Goal: Task Accomplishment & Management: Complete application form

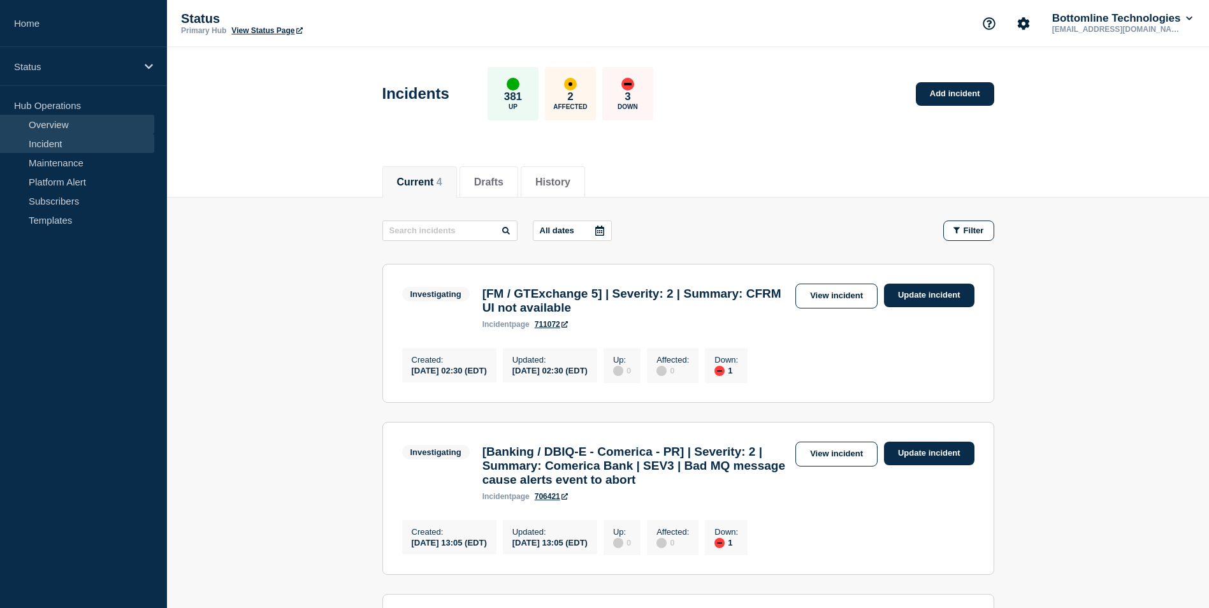
click at [106, 126] on link "Overview" at bounding box center [77, 124] width 154 height 19
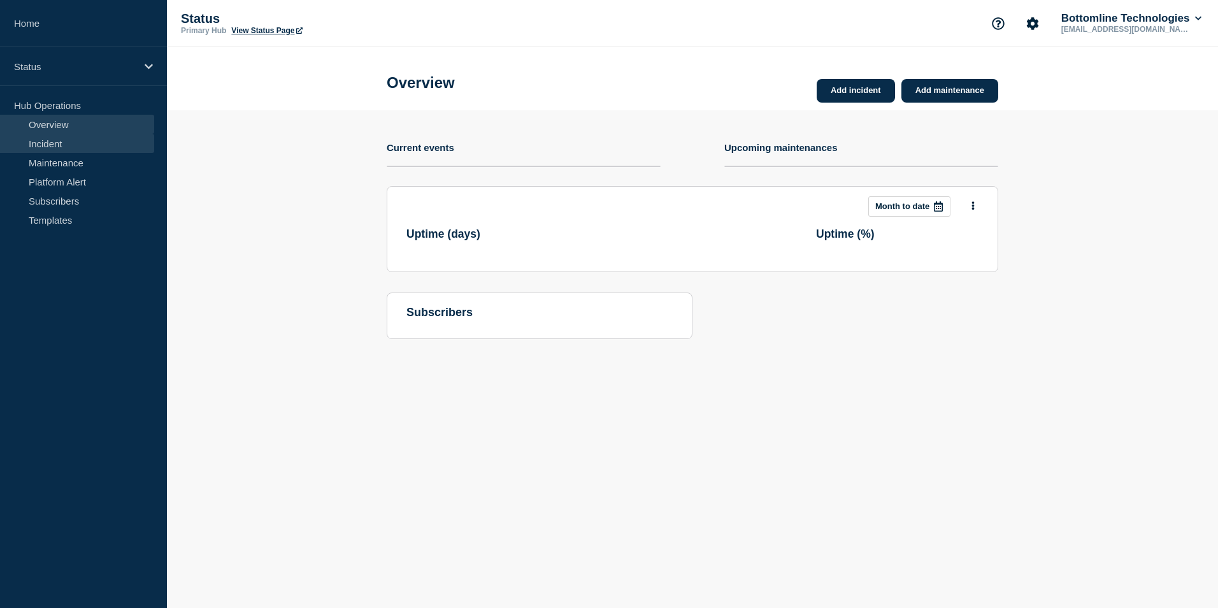
click at [106, 140] on link "Incident" at bounding box center [77, 143] width 154 height 19
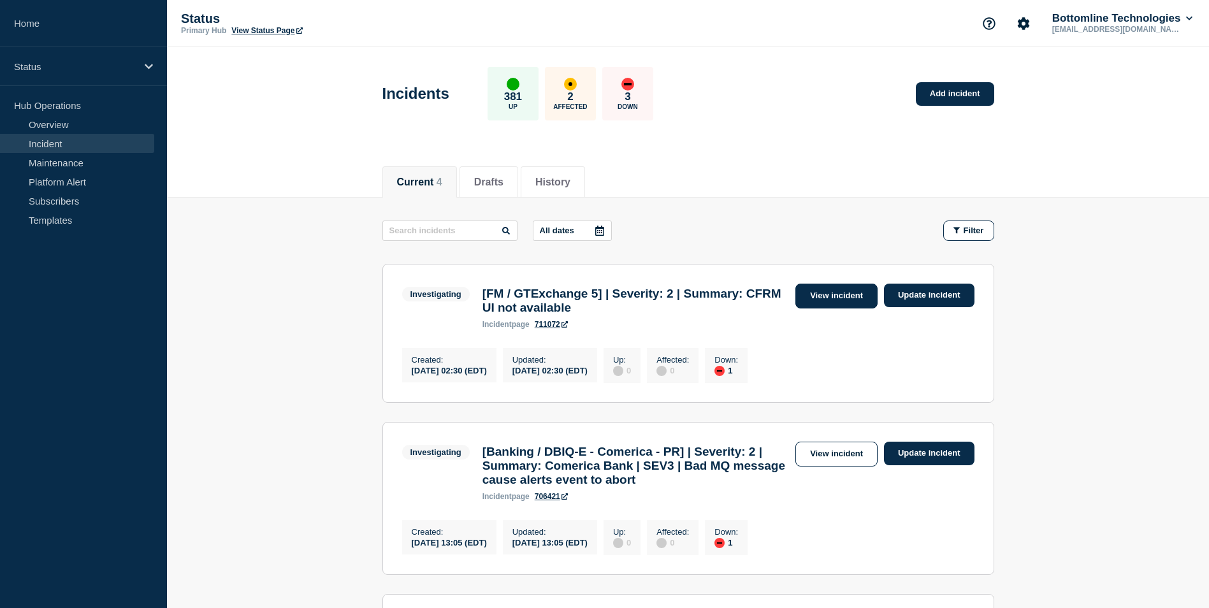
click at [824, 294] on link "View incident" at bounding box center [836, 296] width 82 height 25
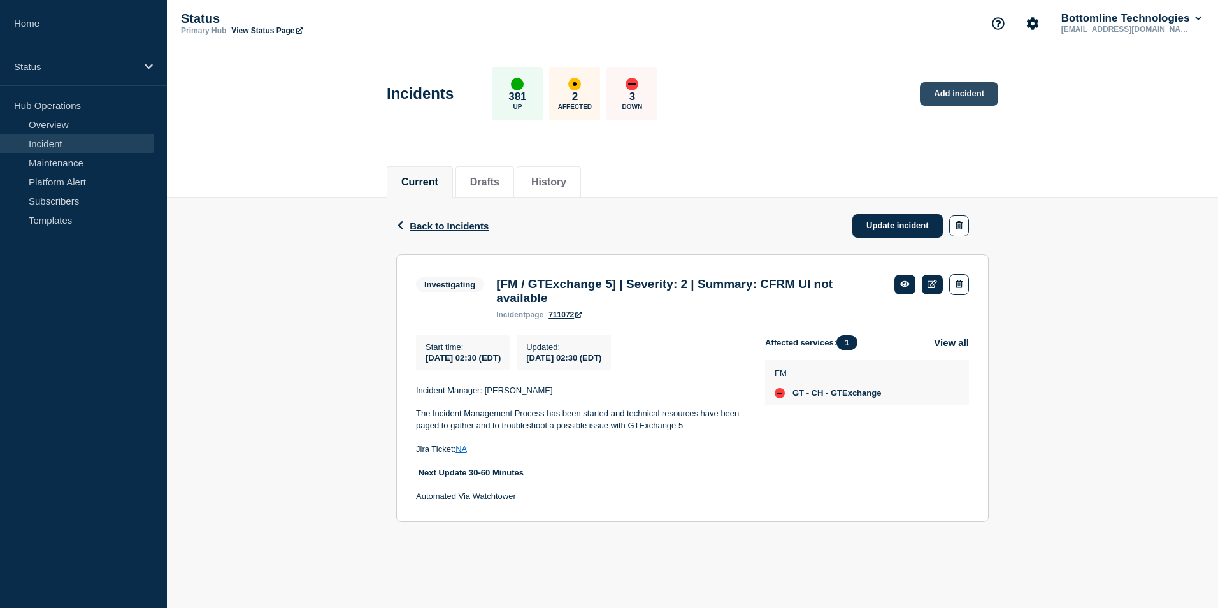
click at [971, 90] on link "Add incident" at bounding box center [959, 94] width 78 height 24
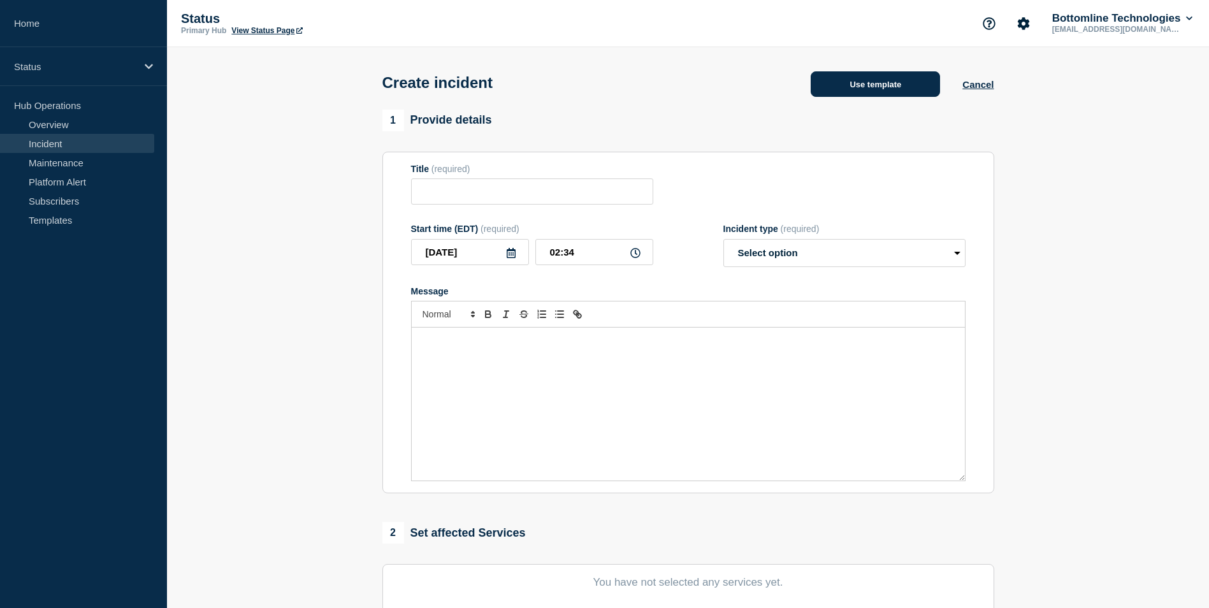
click at [900, 88] on button "Use template" at bounding box center [874, 83] width 129 height 25
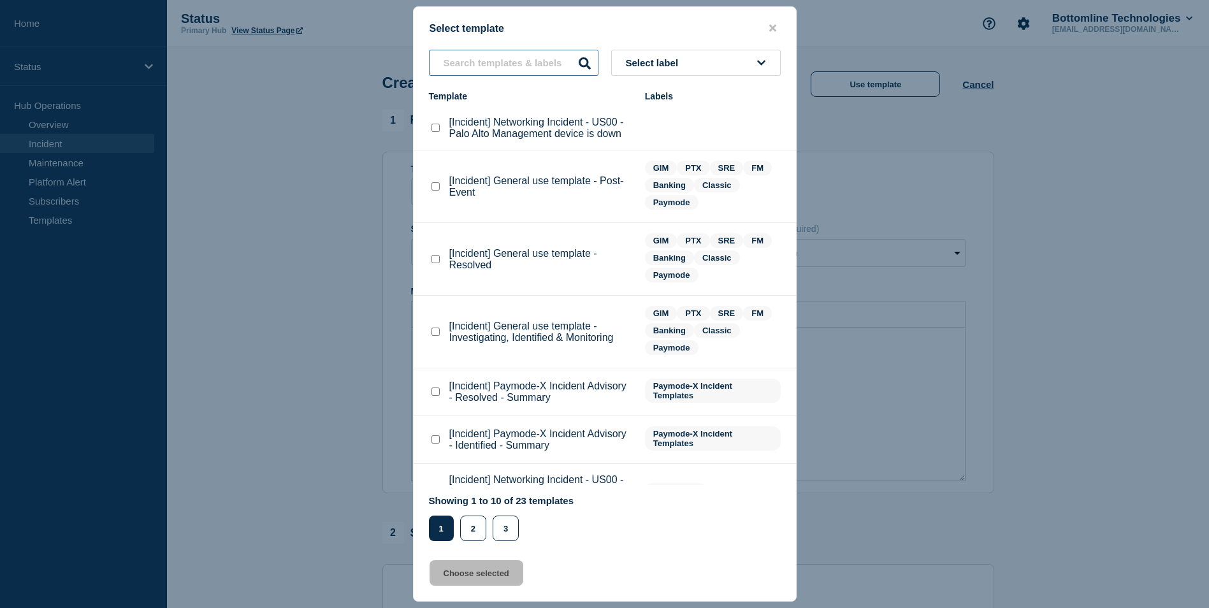
click at [505, 68] on input "text" at bounding box center [513, 63] width 169 height 26
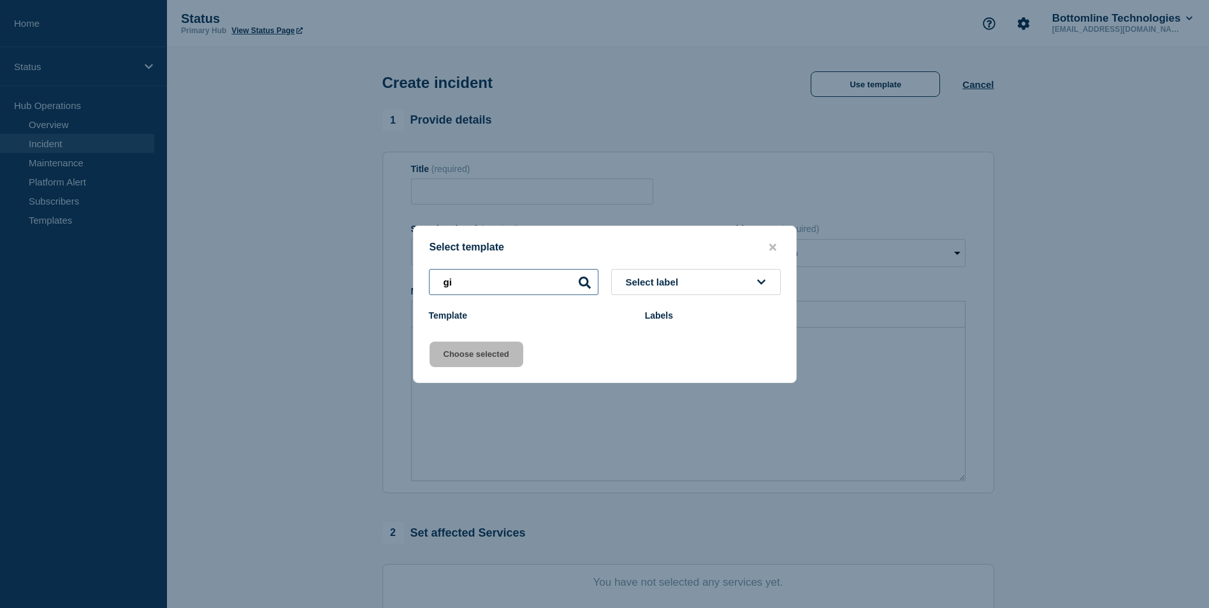
type input "g"
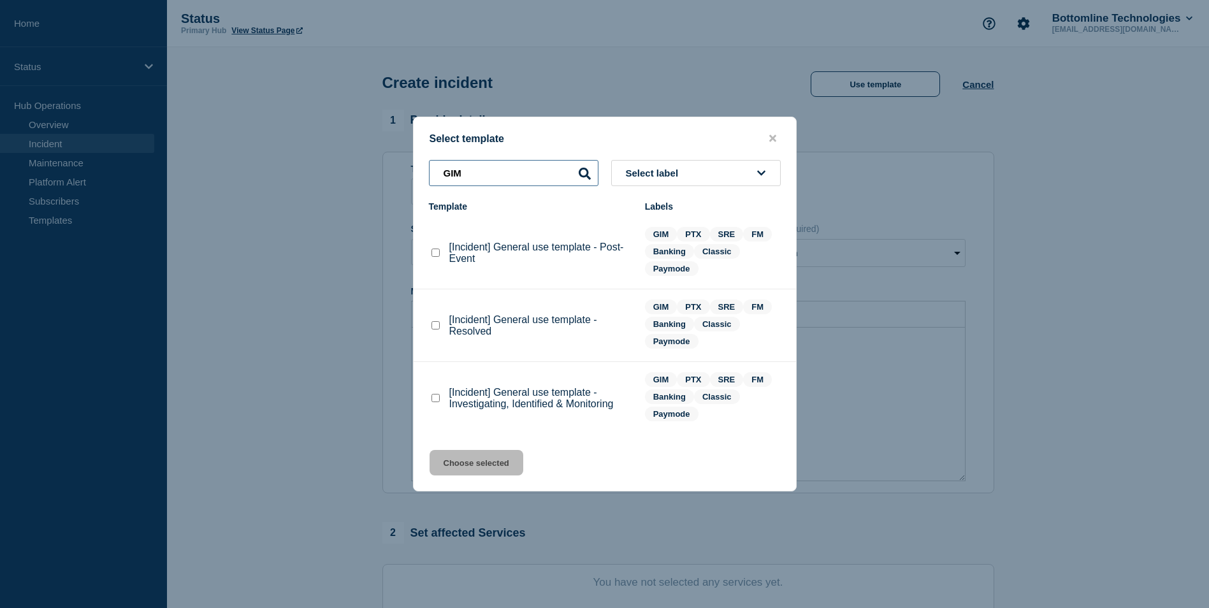
click at [491, 178] on input "GIM" at bounding box center [513, 173] width 169 height 26
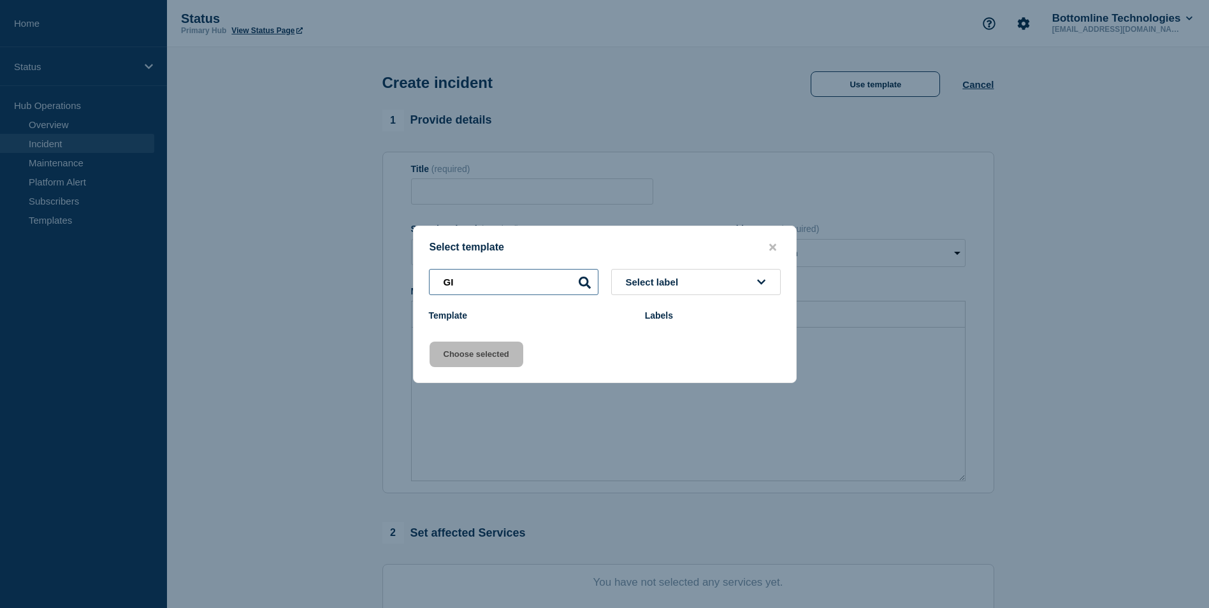
type input "G"
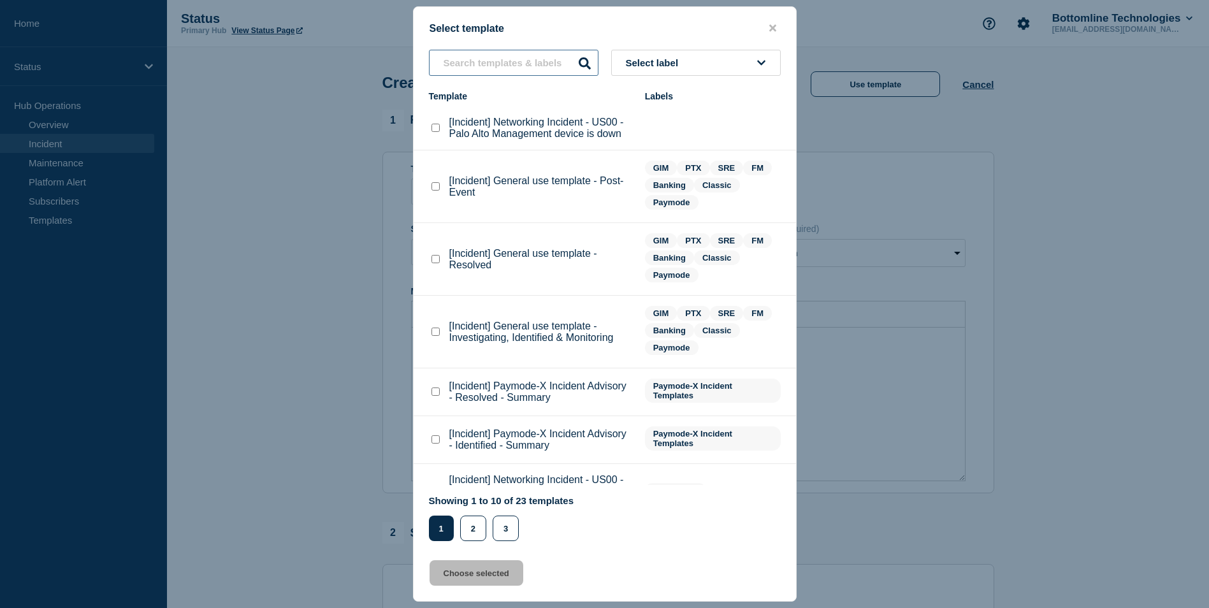
click at [461, 66] on input "text" at bounding box center [513, 63] width 169 height 26
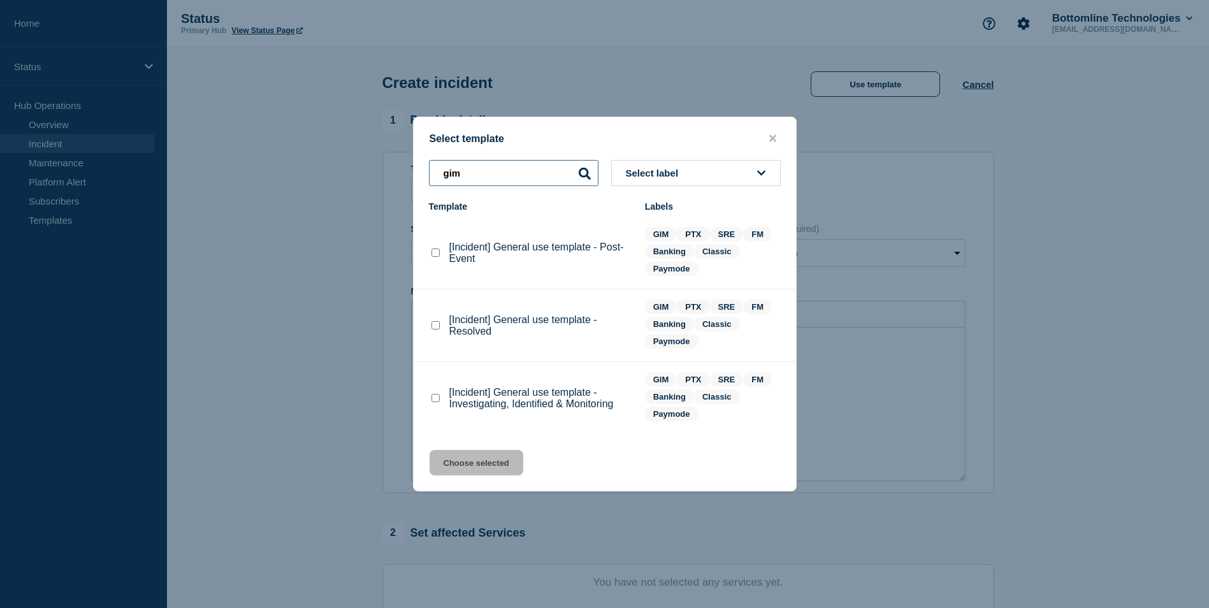
type input "gim"
click at [438, 401] on checkbox"] "[Incident] General use template - Investigating, Identified & Monitoring checkb…" at bounding box center [435, 398] width 8 height 8
checkbox checkbox"] "true"
click at [479, 464] on button "Choose selected" at bounding box center [476, 462] width 94 height 25
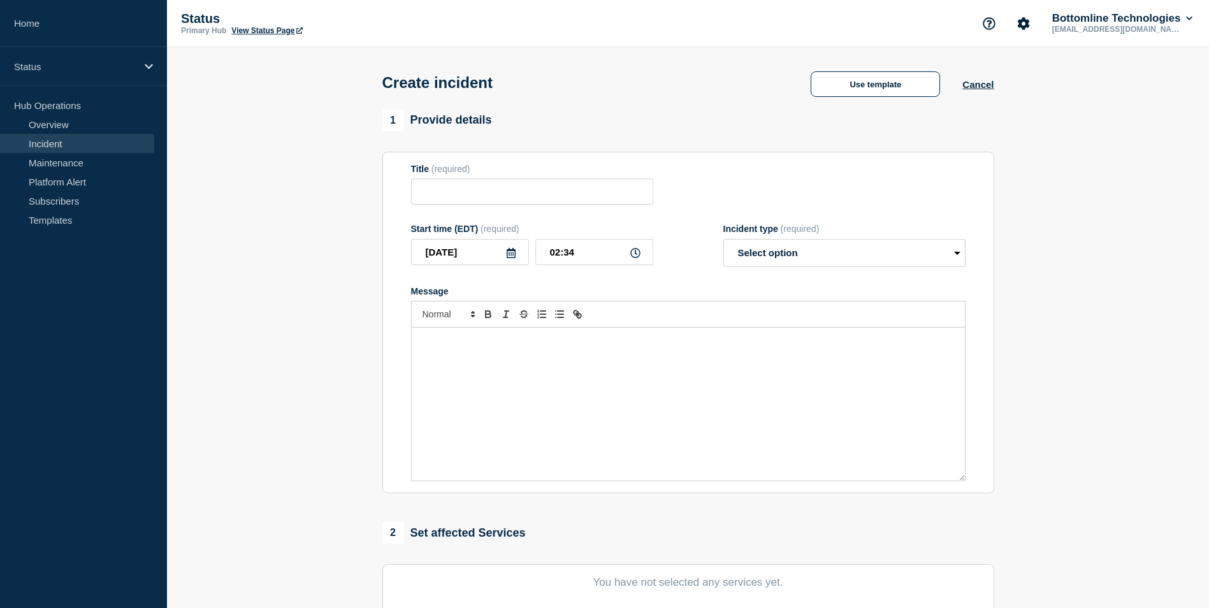
type input "[Incident] General use template - Investigating, Identified & Monitoring"
select select "investigating"
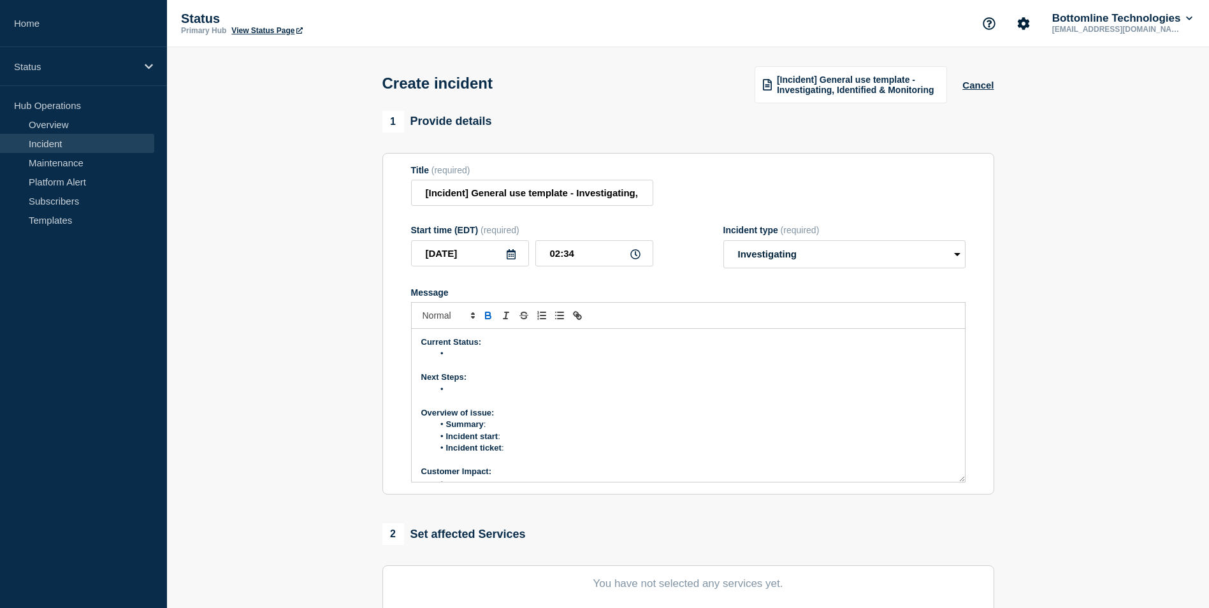
click at [467, 363] on p "Message" at bounding box center [688, 365] width 534 height 11
click at [456, 353] on li "Message" at bounding box center [694, 353] width 522 height 11
click at [466, 356] on li "Message" at bounding box center [694, 353] width 522 height 11
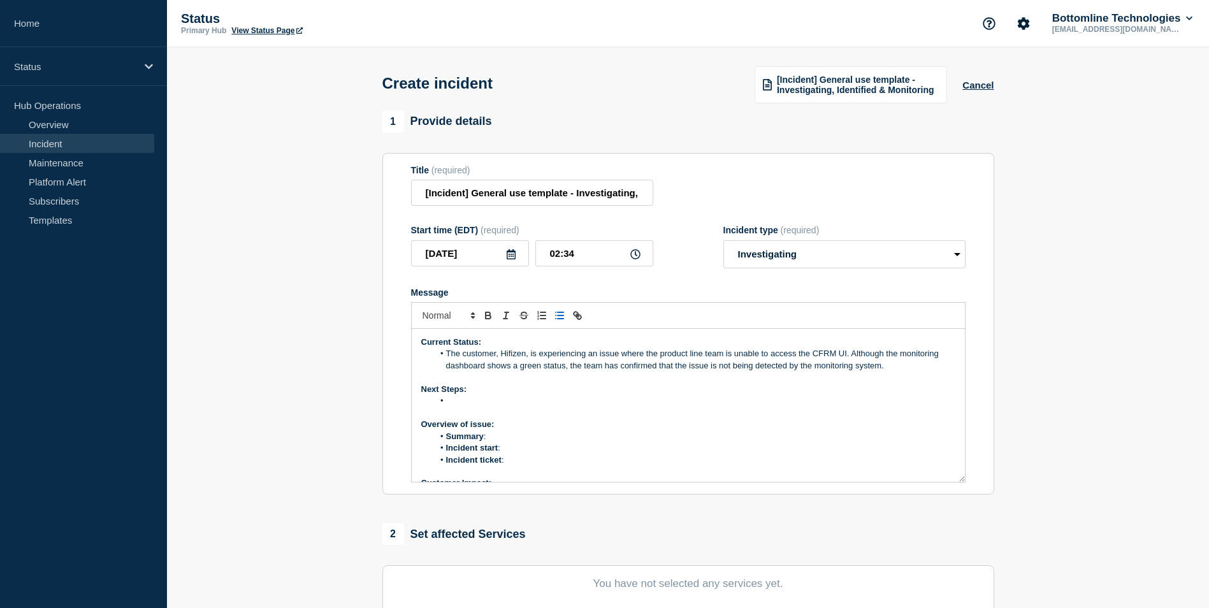
click at [849, 357] on li "The customer, Hifizen, is experiencing an issue where the product line team is …" at bounding box center [694, 360] width 522 height 24
click at [726, 394] on p "Message" at bounding box center [688, 389] width 534 height 11
click at [788, 439] on p "Overview of issue:" at bounding box center [688, 436] width 534 height 11
click at [457, 414] on li "Message" at bounding box center [694, 412] width 522 height 11
click at [529, 352] on li "The customer, Hifizen, is experiencing an issue where the product line team is …" at bounding box center [694, 353] width 522 height 11
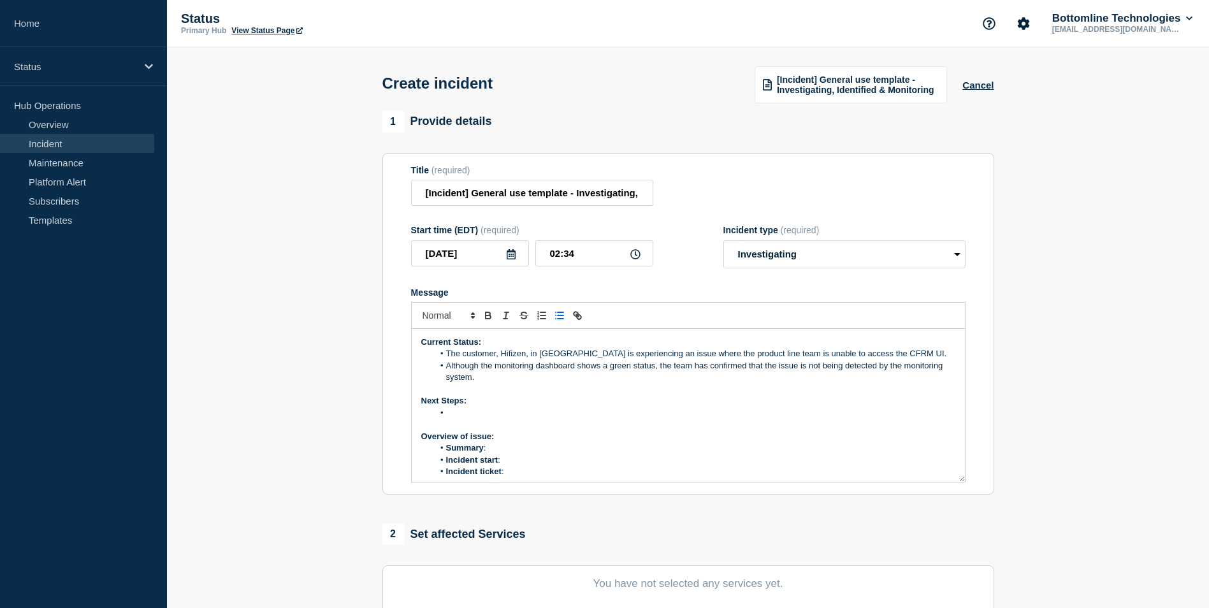
drag, startPoint x: 447, startPoint y: 353, endPoint x: 479, endPoint y: 382, distance: 43.3
click at [479, 382] on ol "The customer, Hifizen, in [GEOGRAPHIC_DATA] is experiencing an issue where the …" at bounding box center [688, 365] width 534 height 35
copy ol "The customer, Hifizen, in [GEOGRAPHIC_DATA] is experiencing an issue where the …"
drag, startPoint x: 447, startPoint y: 358, endPoint x: 472, endPoint y: 378, distance: 32.6
click at [472, 378] on ol "The customer, Hifizen, in [GEOGRAPHIC_DATA] is experiencing an issue where the …" at bounding box center [688, 365] width 534 height 35
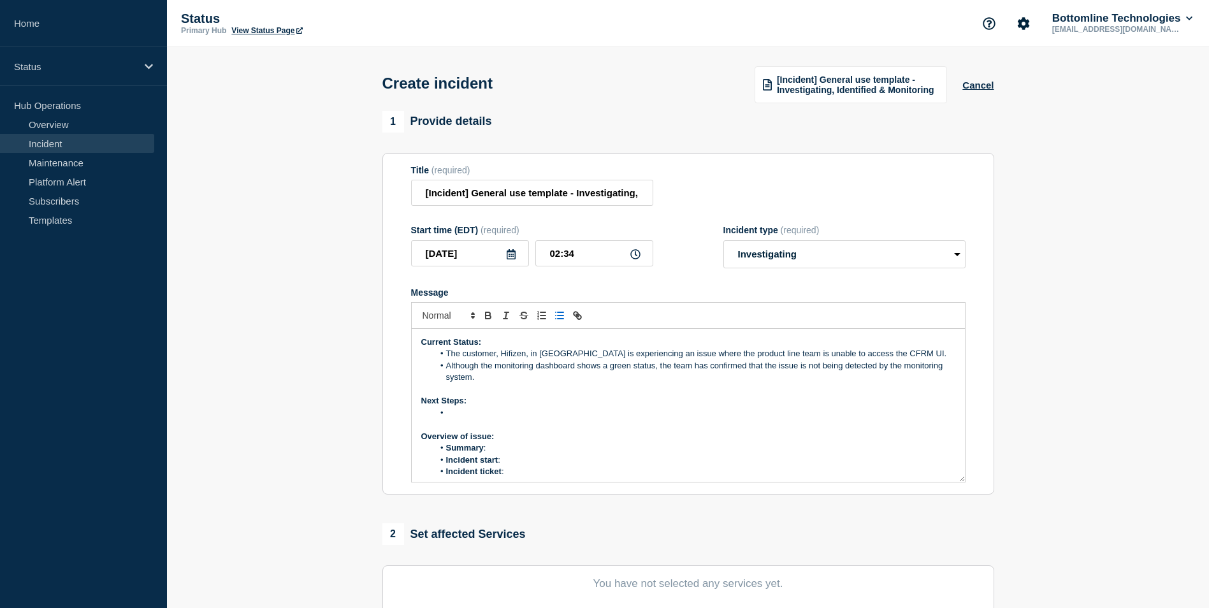
drag, startPoint x: 445, startPoint y: 357, endPoint x: 476, endPoint y: 380, distance: 38.2
click at [476, 380] on ol "The customer, Hifizen, in [GEOGRAPHIC_DATA] is experiencing an issue where the …" at bounding box center [688, 365] width 534 height 35
click at [854, 411] on li "Message" at bounding box center [694, 412] width 522 height 11
click at [891, 357] on li "The customer, Hifizen, based in [GEOGRAPHIC_DATA], is currently facing an issue…" at bounding box center [694, 365] width 522 height 35
click at [796, 384] on li "Despite the monitoring dashboard displaying a green status, the product team ha…" at bounding box center [694, 372] width 522 height 24
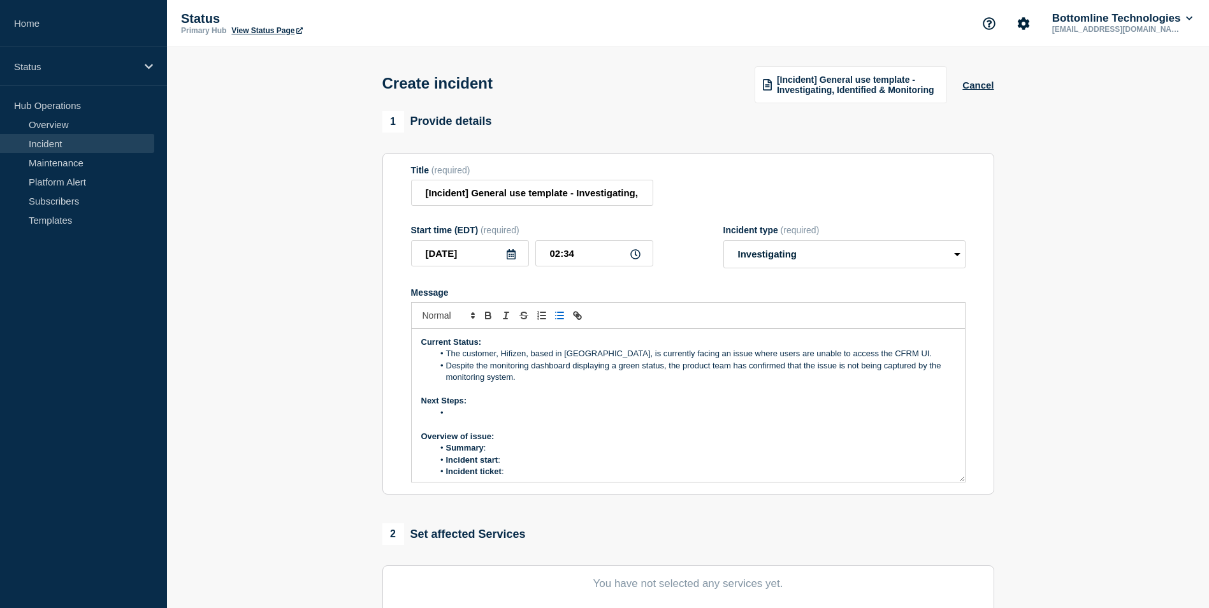
click at [452, 412] on li "Message" at bounding box center [694, 412] width 522 height 11
click at [498, 452] on li "Summary :" at bounding box center [694, 447] width 522 height 11
click at [507, 450] on li "Summary :" at bounding box center [694, 447] width 522 height 11
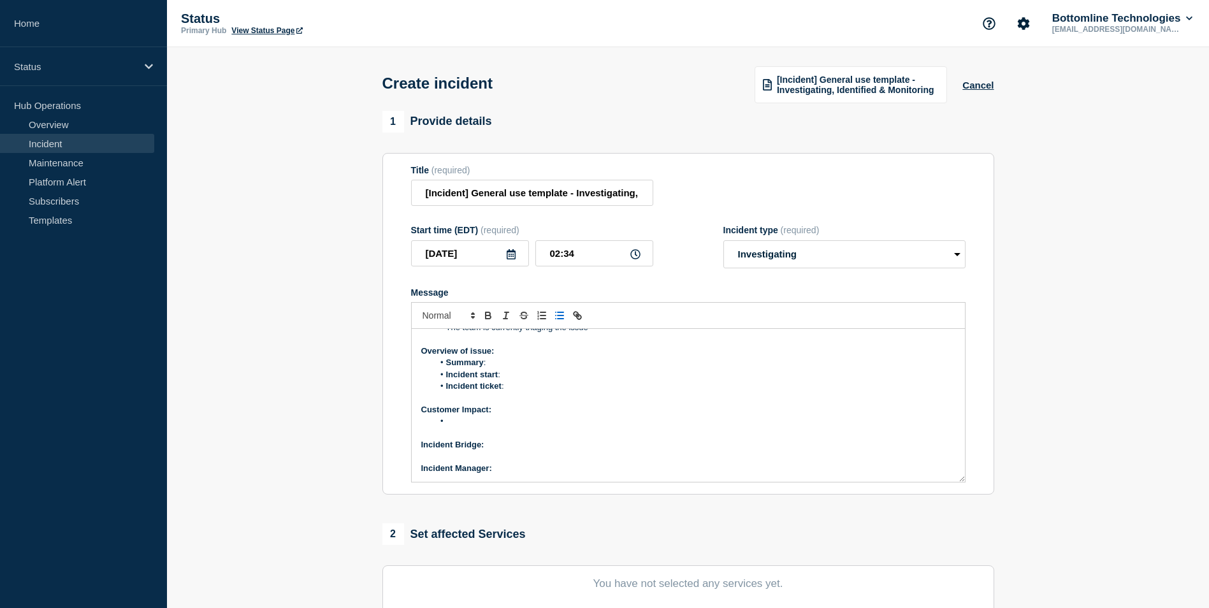
scroll to position [64, 0]
click at [509, 401] on li "Incident start :" at bounding box center [694, 396] width 522 height 11
click at [568, 398] on li "Incident start : [DATE] 07:00 Am CEST" at bounding box center [694, 396] width 522 height 11
click at [534, 412] on li "Incident ticket :" at bounding box center [694, 407] width 522 height 11
drag, startPoint x: 546, startPoint y: 409, endPoint x: 507, endPoint y: 412, distance: 38.9
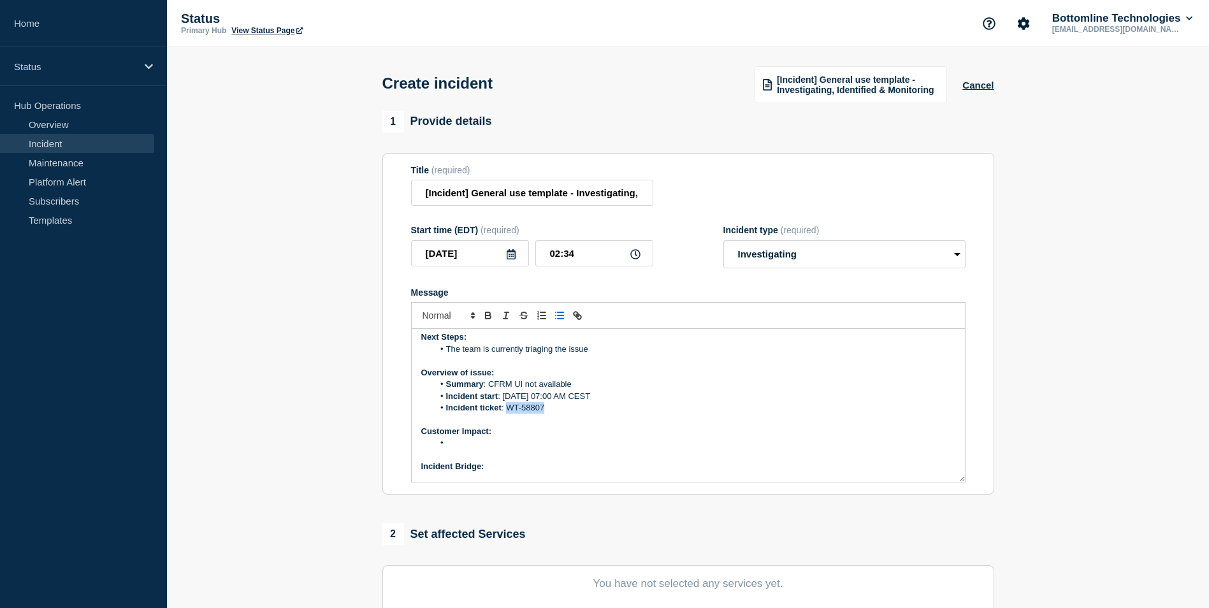
click at [507, 412] on li "Incident ticket : WT-58807" at bounding box center [694, 407] width 522 height 11
click at [580, 317] on icon "Toggle link" at bounding box center [579, 317] width 4 height 4
paste input "[URL][DOMAIN_NAME]"
type input "[URL][DOMAIN_NAME]"
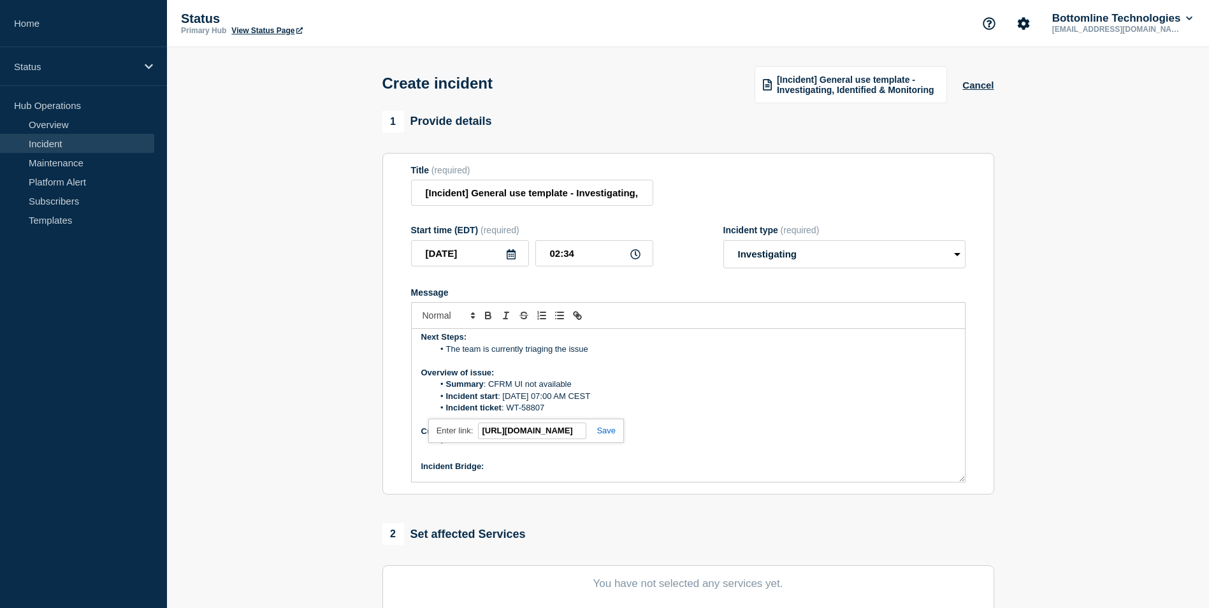
click at [611, 431] on link at bounding box center [600, 431] width 29 height 10
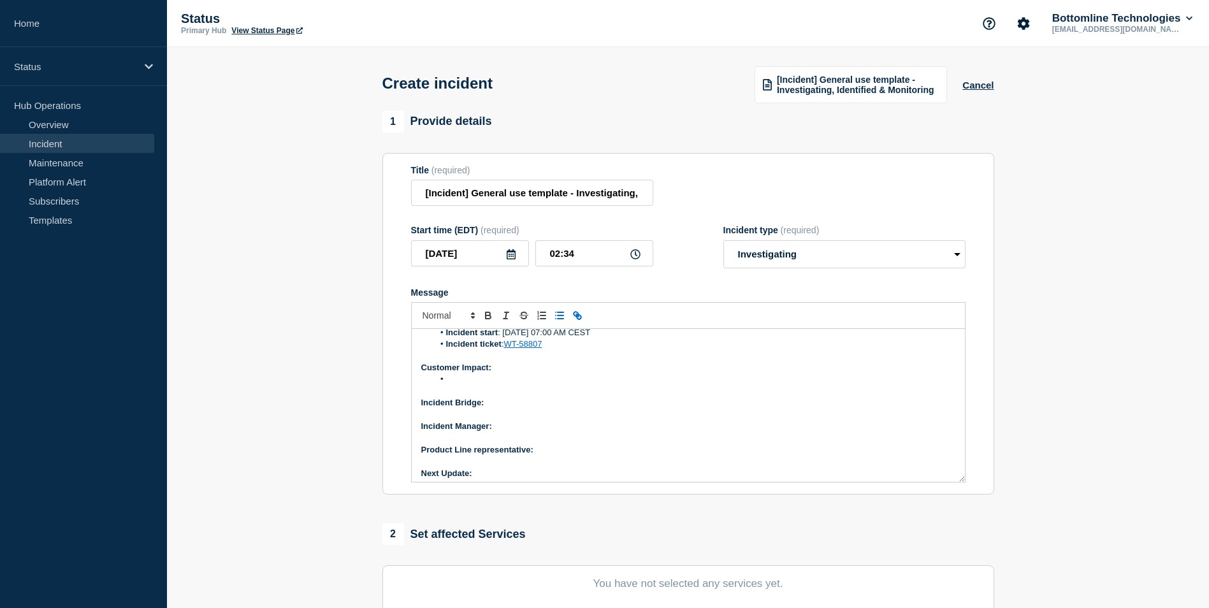
click at [470, 383] on li "Message" at bounding box center [694, 378] width 522 height 11
click at [498, 403] on p "Incident Bridge:" at bounding box center [688, 402] width 534 height 11
click at [508, 429] on p "Incident Manager:" at bounding box center [688, 426] width 534 height 11
click at [554, 452] on p "Product Line representative:" at bounding box center [688, 449] width 534 height 11
click at [549, 453] on p "Product Line representative:" at bounding box center [688, 449] width 534 height 11
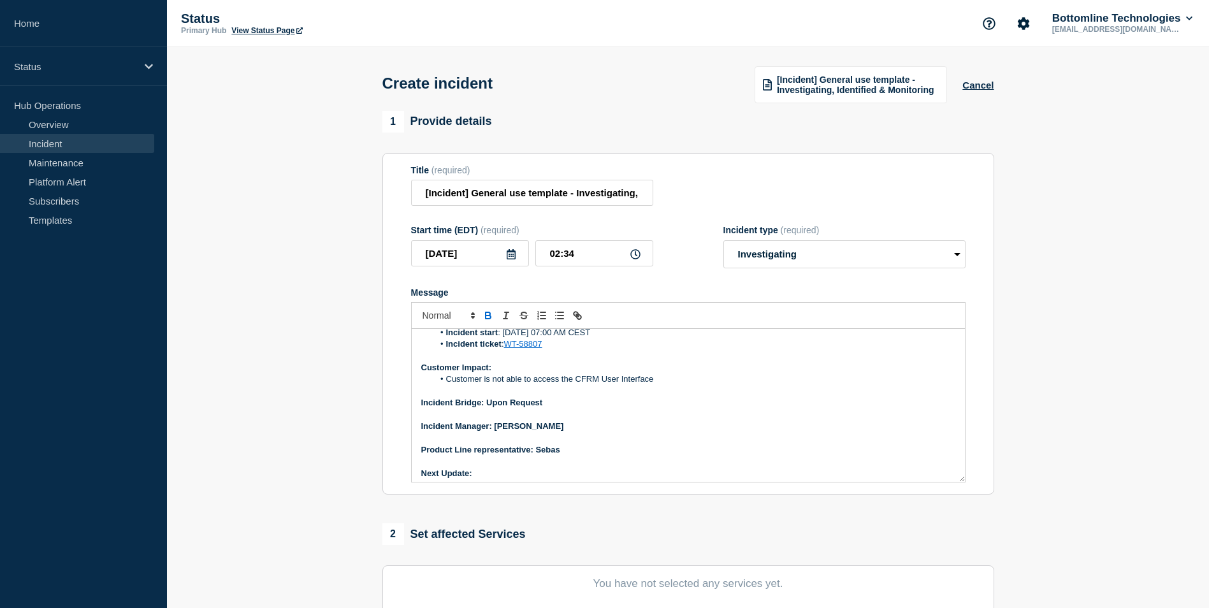
click at [556, 449] on strong "Product Line representative: Sebas" at bounding box center [490, 450] width 139 height 10
click at [559, 449] on strong "Product Line representative: Sebas" at bounding box center [490, 450] width 139 height 10
click at [525, 479] on p "Next Update:" at bounding box center [688, 473] width 534 height 11
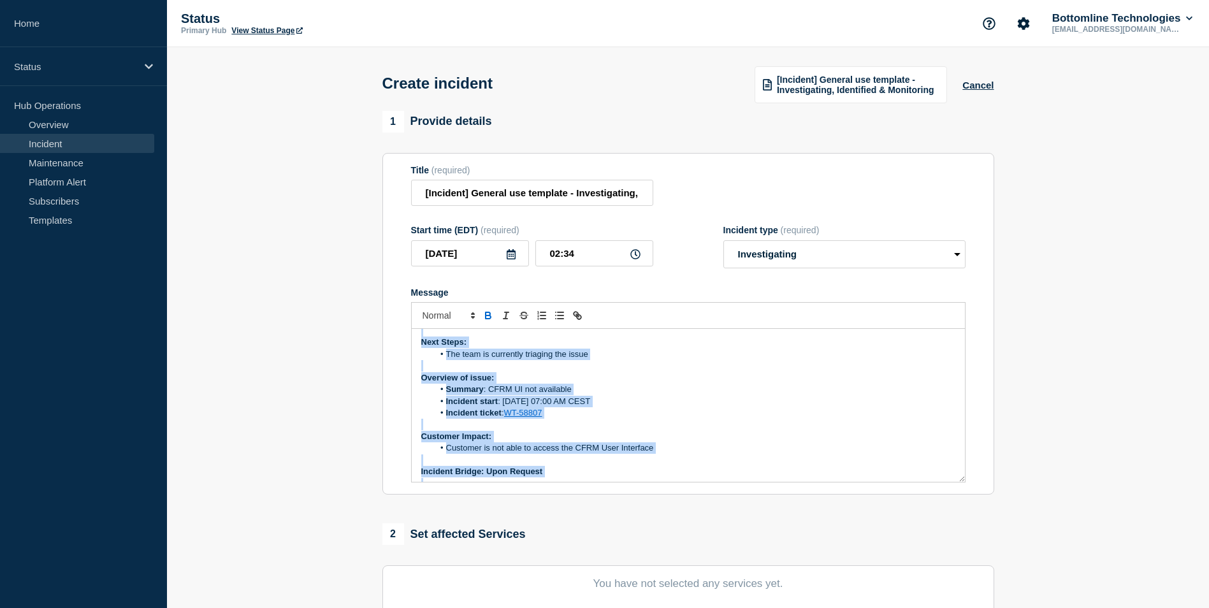
scroll to position [133, 0]
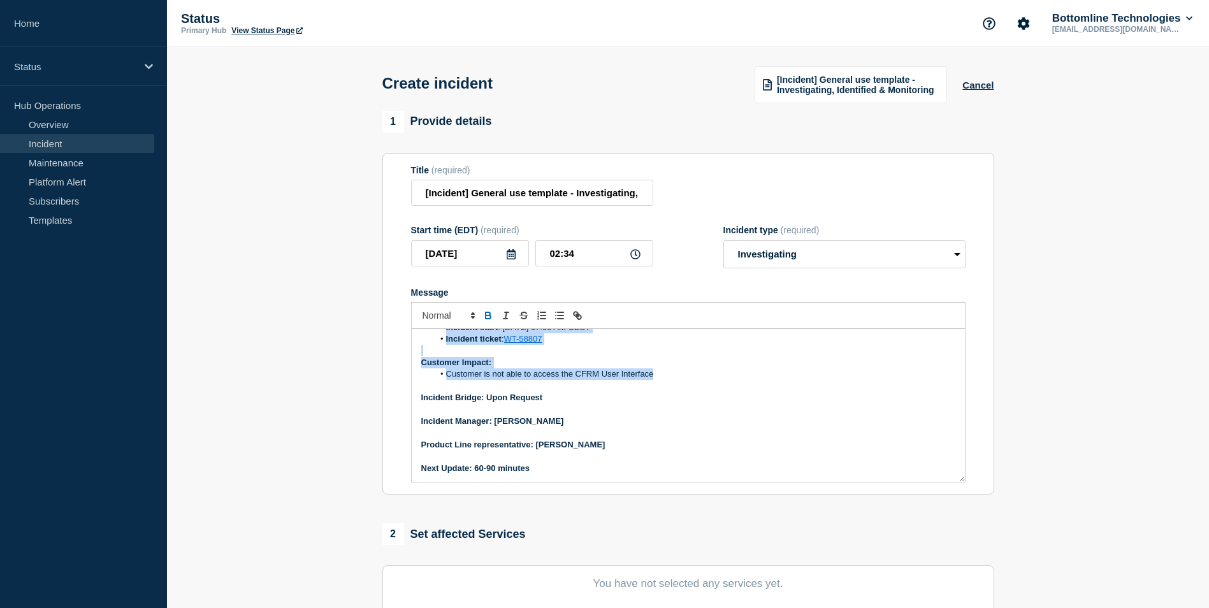
drag, startPoint x: 418, startPoint y: 342, endPoint x: 672, endPoint y: 373, distance: 255.6
click at [672, 373] on div "Current Status: The customer, Hifizen, based in [GEOGRAPHIC_DATA], is currently…" at bounding box center [688, 405] width 553 height 153
copy div "Current Status: The customer, Hifizen, based in [GEOGRAPHIC_DATA], is currently…"
click at [747, 415] on p "Message" at bounding box center [688, 409] width 534 height 11
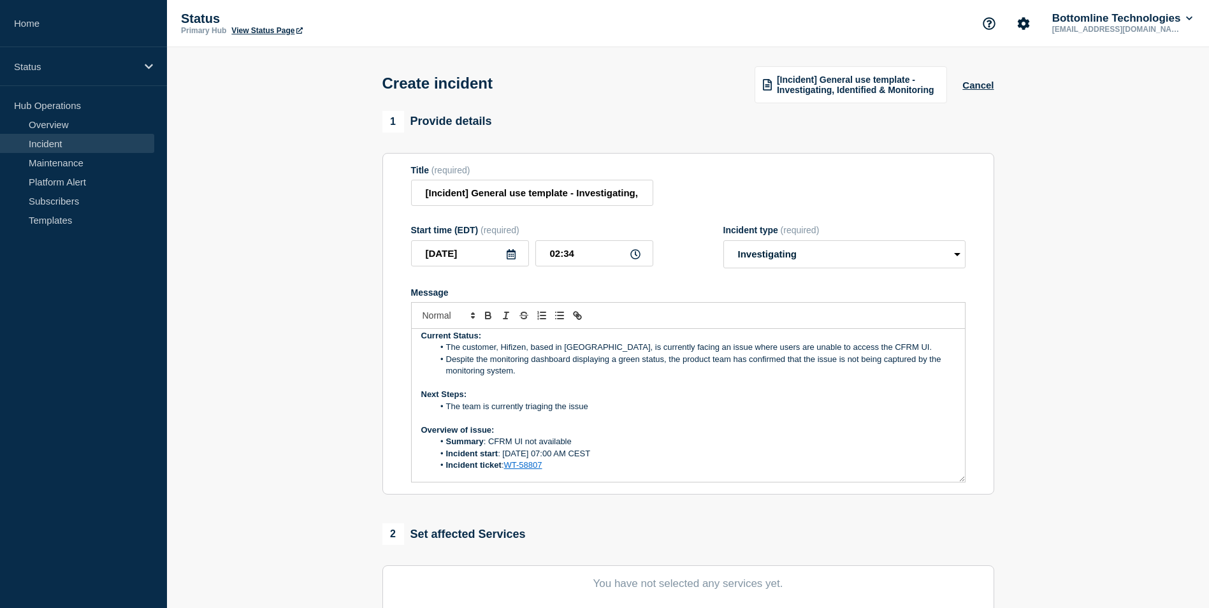
scroll to position [0, 0]
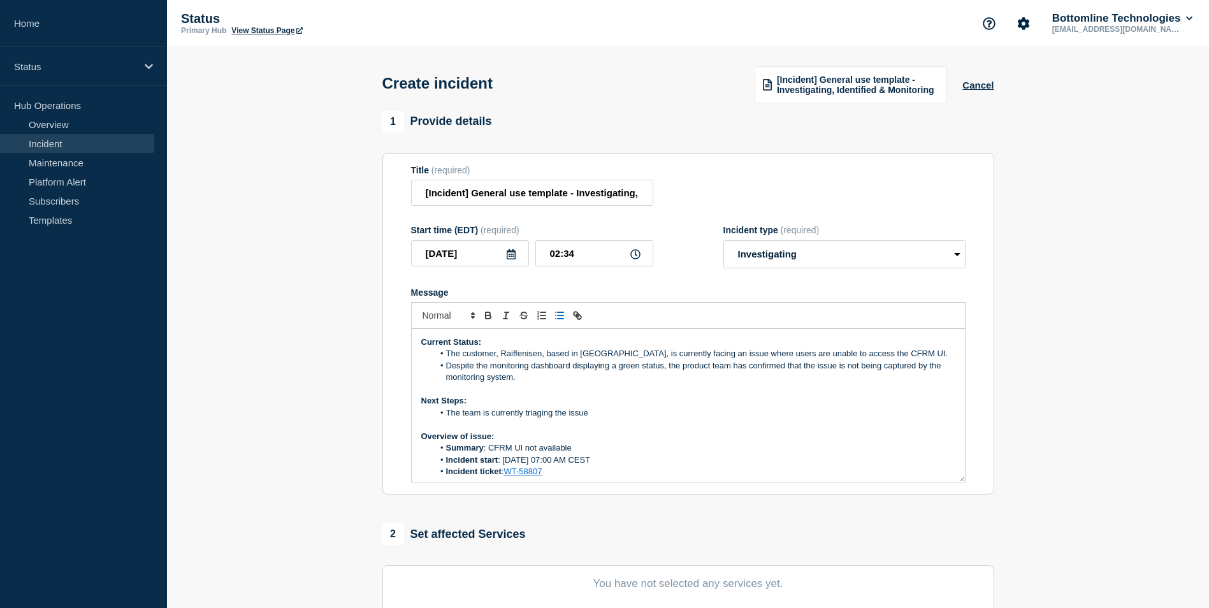
click at [556, 414] on li "The team is currently triaging the issue" at bounding box center [694, 412] width 522 height 11
click at [714, 414] on li "The team is currently restarting CFRM IC to restore UI connection issue" at bounding box center [694, 412] width 522 height 11
drag, startPoint x: 645, startPoint y: 426, endPoint x: 626, endPoint y: 426, distance: 19.1
click at [626, 426] on li "The team is experiencing no impact of message flow." at bounding box center [694, 424] width 522 height 11
drag, startPoint x: 645, startPoint y: 426, endPoint x: 446, endPoint y: 431, distance: 199.5
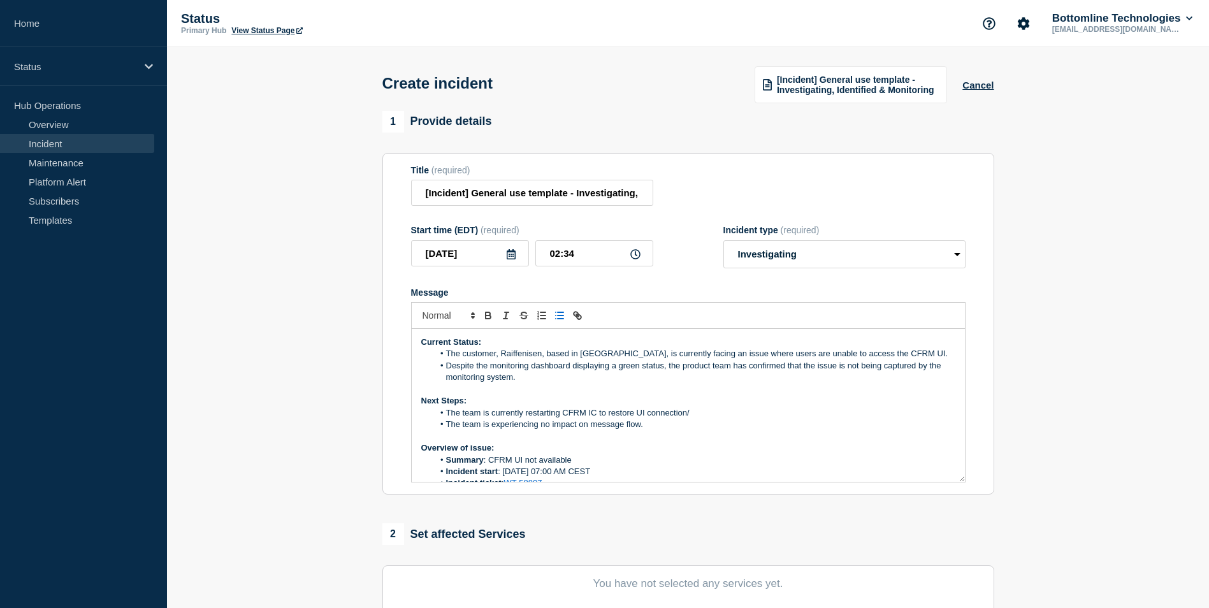
click at [446, 430] on li "The team is experiencing no impact on message flow." at bounding box center [694, 424] width 522 height 11
copy li "The team is experiencing no impact on message flow."
click at [693, 436] on p "Message" at bounding box center [688, 436] width 534 height 11
click at [756, 414] on li "The team is currently restarting CFRM IC to restore UI connection/" at bounding box center [694, 412] width 522 height 11
click at [749, 410] on li "The team is currently restarting CFRM IC to restore UI connection/" at bounding box center [694, 412] width 522 height 11
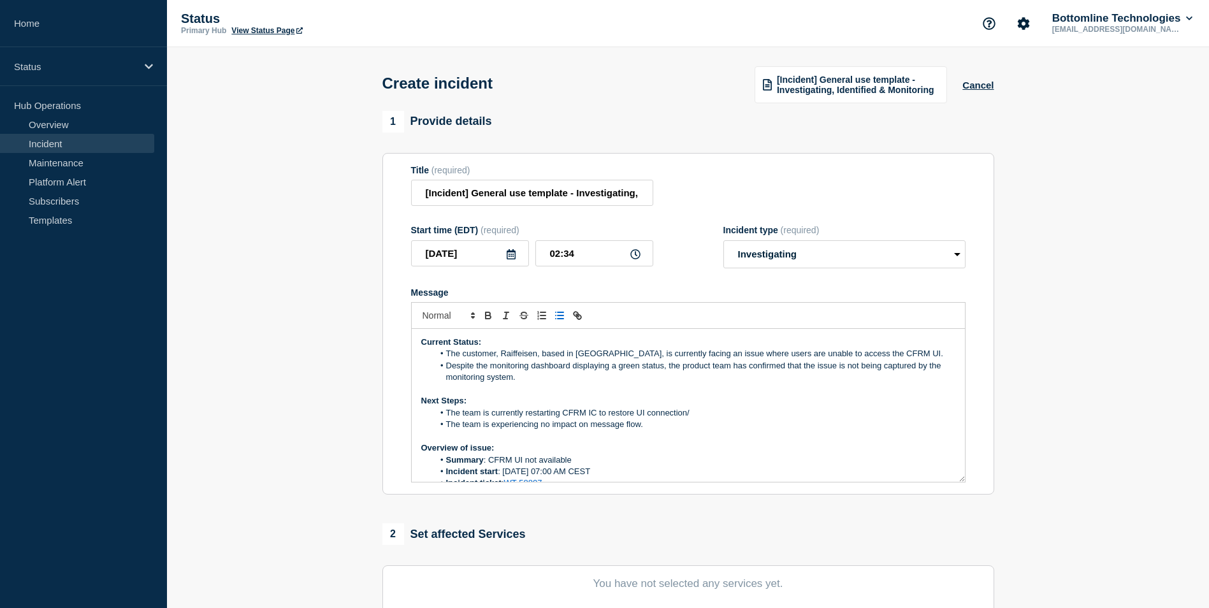
click at [805, 395] on p "Message" at bounding box center [688, 389] width 534 height 11
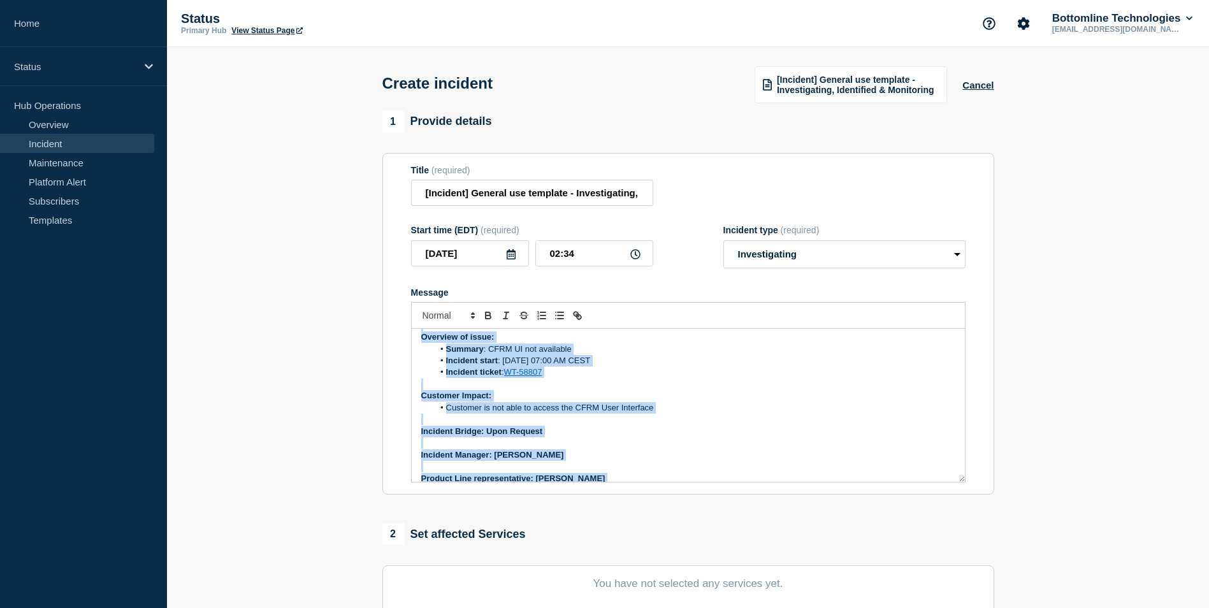
scroll to position [145, 0]
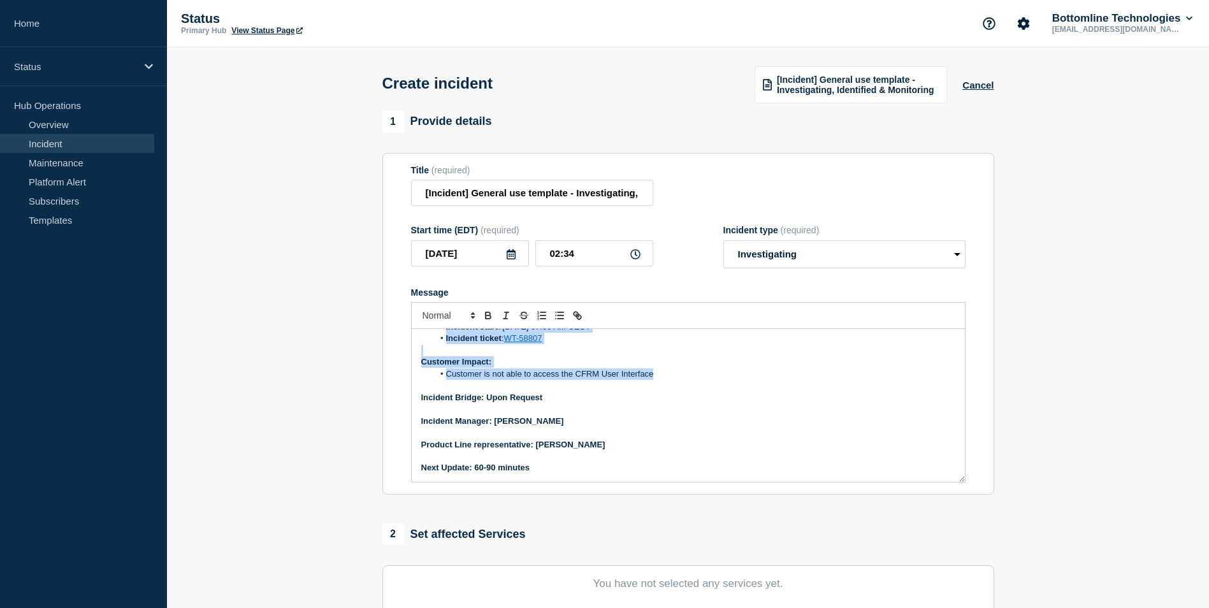
drag, startPoint x: 421, startPoint y: 343, endPoint x: 667, endPoint y: 374, distance: 247.9
click at [667, 374] on div "Current Status: The customer, Raiffeisen, based in [GEOGRAPHIC_DATA], is curren…" at bounding box center [688, 405] width 553 height 153
copy div "Current Status: The customer, Raiffeisen, based in [GEOGRAPHIC_DATA], is curren…"
click at [712, 424] on p "Incident Manager: [PERSON_NAME]" at bounding box center [688, 420] width 534 height 11
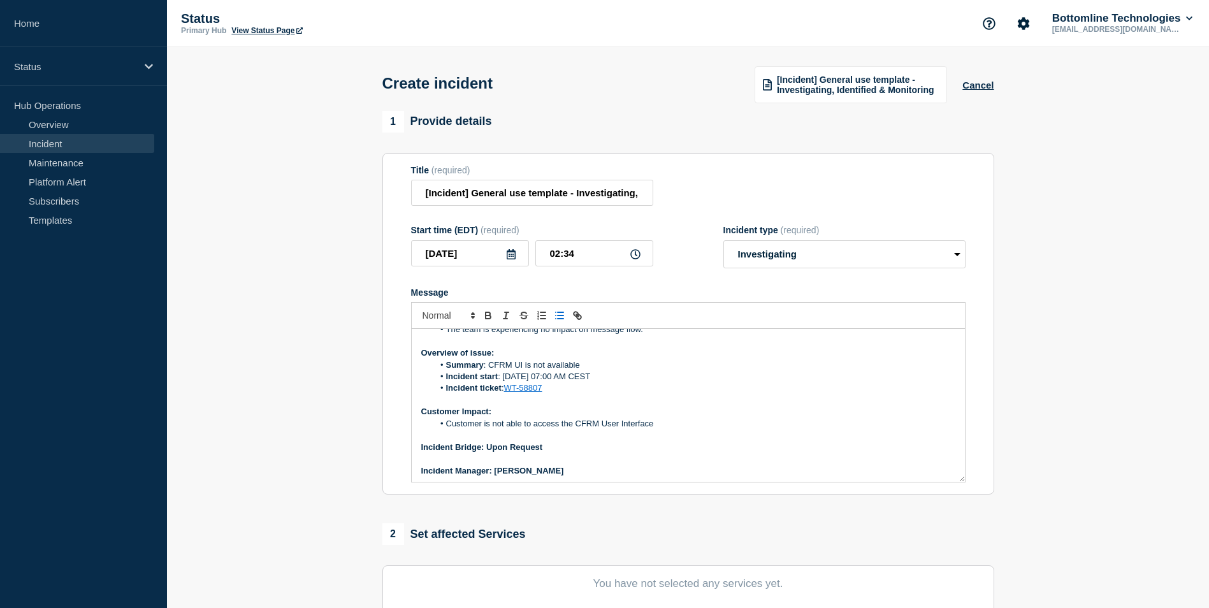
scroll to position [0, 0]
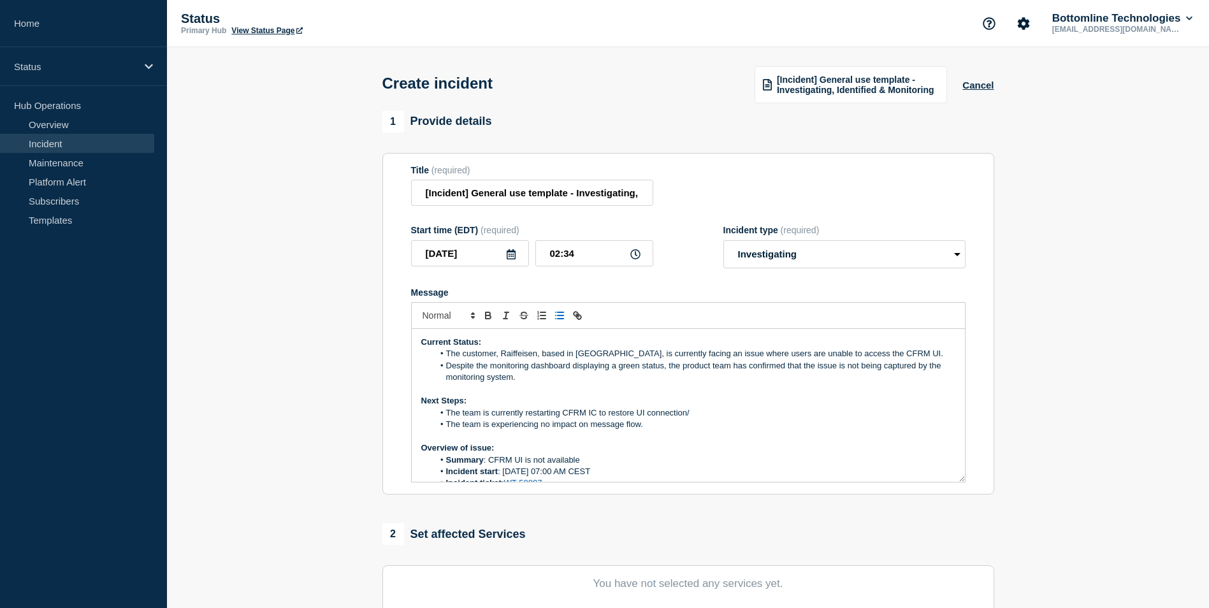
click at [690, 415] on li "The team is currently restarting CFRM IC to restore UI connection/" at bounding box center [694, 412] width 522 height 11
drag, startPoint x: 448, startPoint y: 428, endPoint x: 656, endPoint y: 436, distance: 207.9
click at [656, 436] on div "Current Status: The customer, Raiffeisen, based in [GEOGRAPHIC_DATA], is curren…" at bounding box center [688, 405] width 553 height 153
copy li "The team is experiencing no impact on message flow."
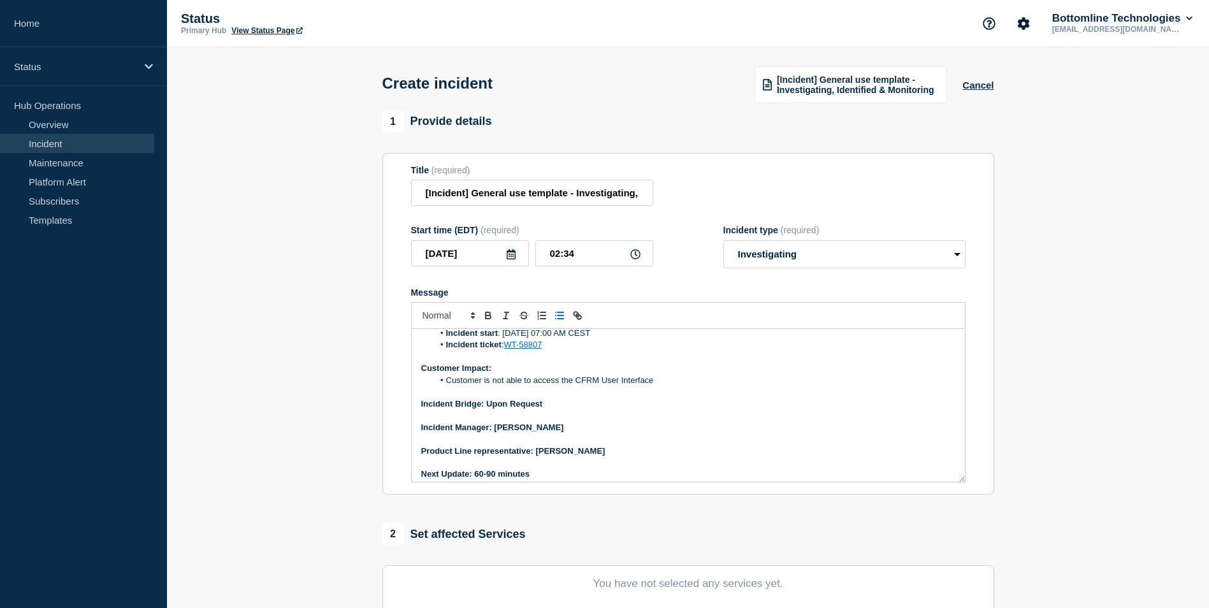
scroll to position [145, 0]
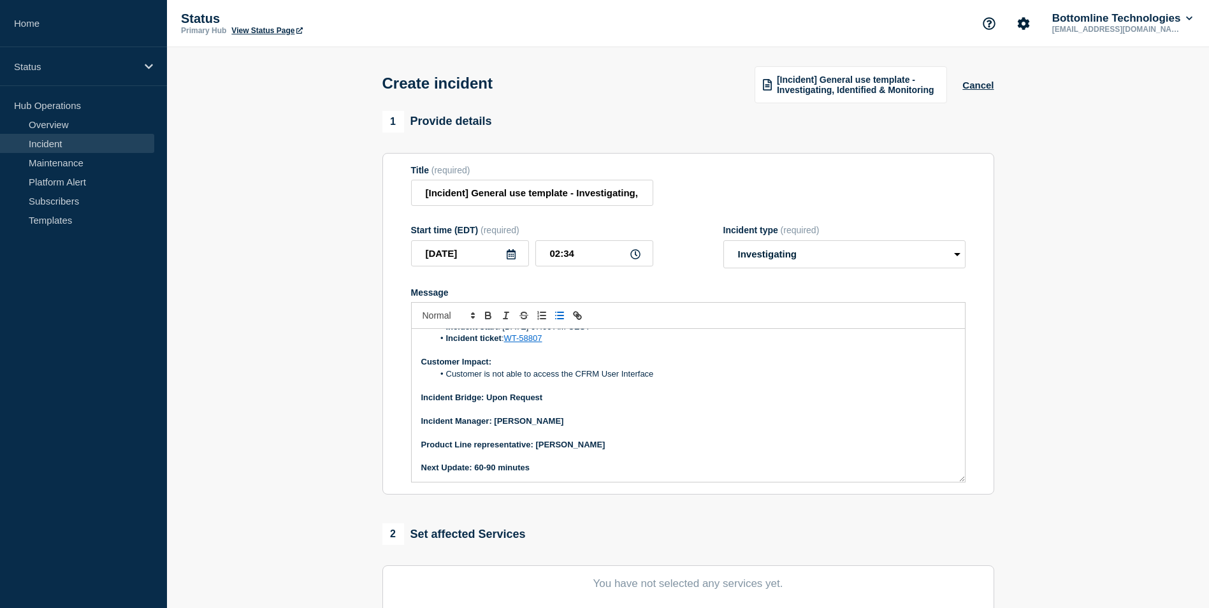
click at [656, 378] on li "Customer is not able to access the CFRM User Interface" at bounding box center [694, 373] width 522 height 11
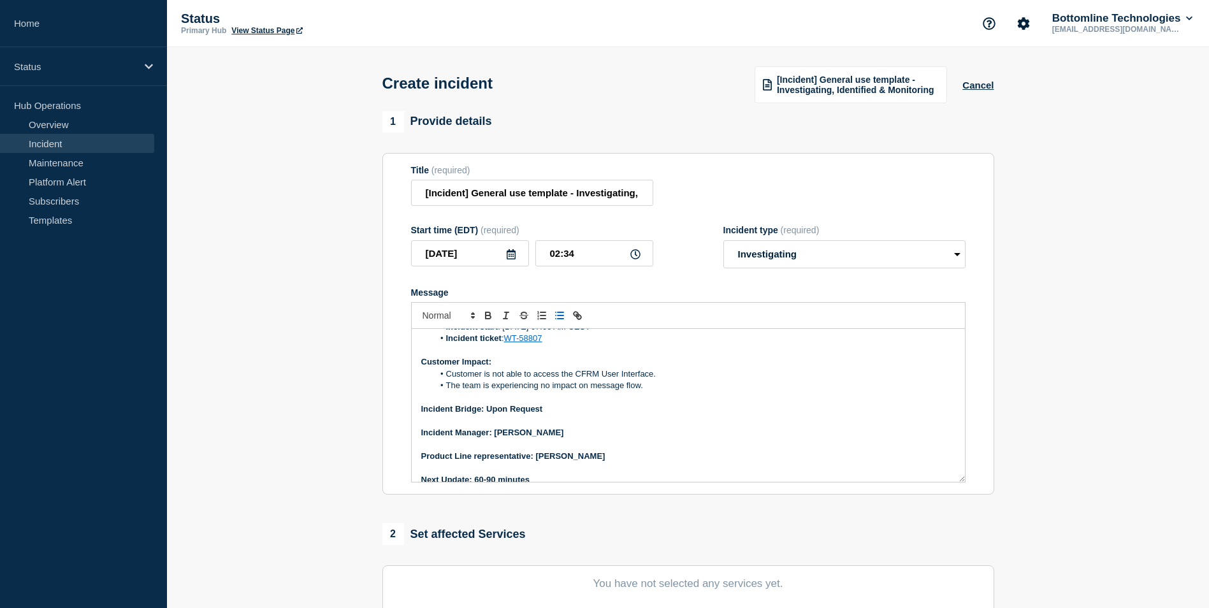
click at [695, 401] on p "Message" at bounding box center [688, 397] width 534 height 11
click at [494, 388] on li "The team is experiencing no impact on message flow." at bounding box center [694, 385] width 522 height 11
click at [493, 388] on li "The team is experiencing no impact on message flow." at bounding box center [694, 385] width 522 height 11
click at [538, 387] on li "The team is experiencing no impact on message flow." at bounding box center [694, 385] width 522 height 11
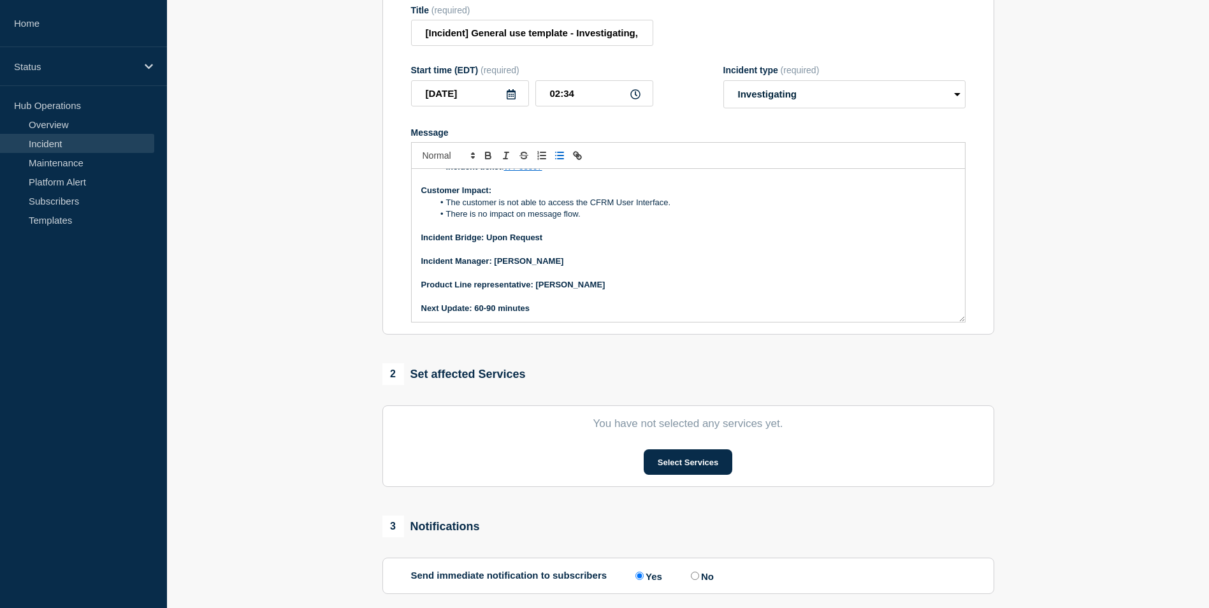
scroll to position [285, 0]
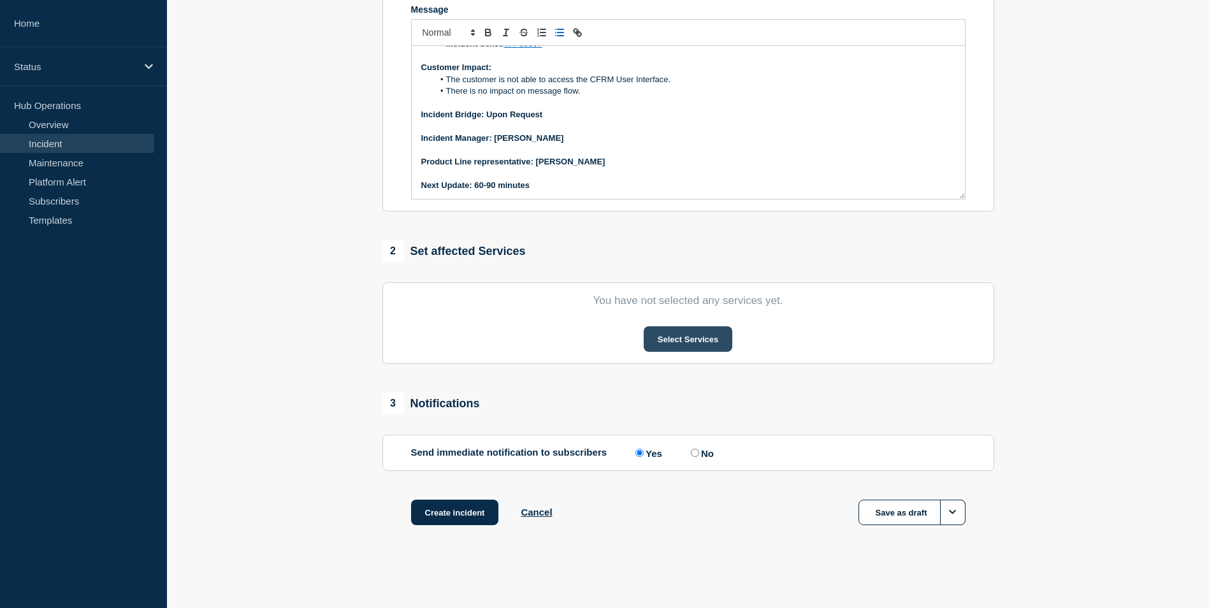
click at [673, 339] on button "Select Services" at bounding box center [688, 338] width 89 height 25
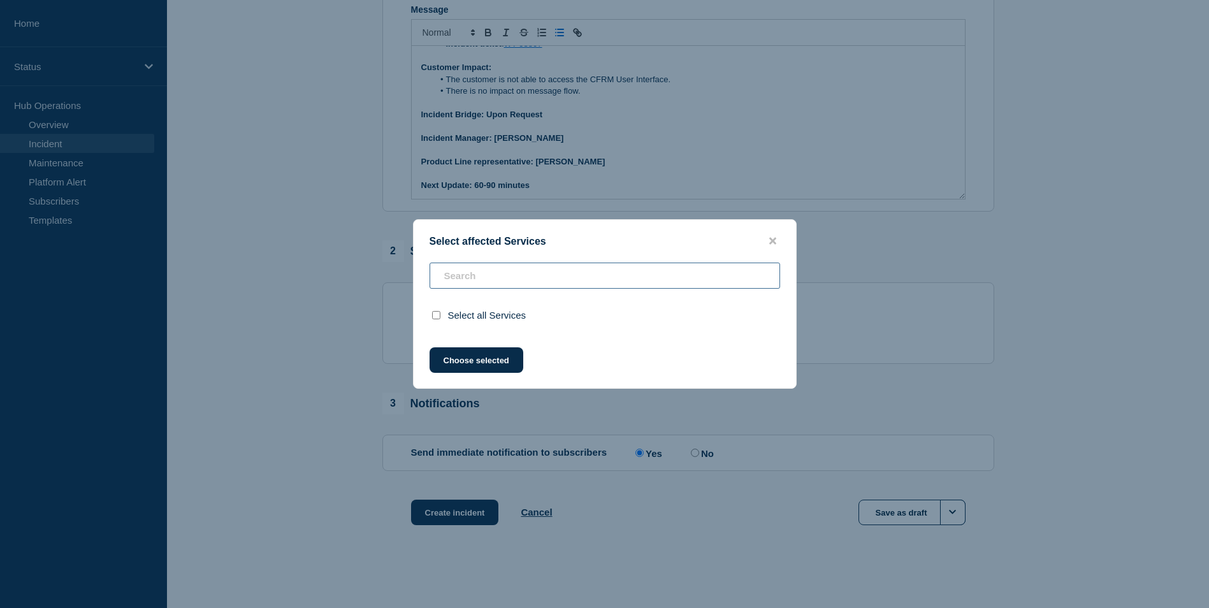
click at [530, 278] on div "Select all Services" at bounding box center [605, 297] width 382 height 69
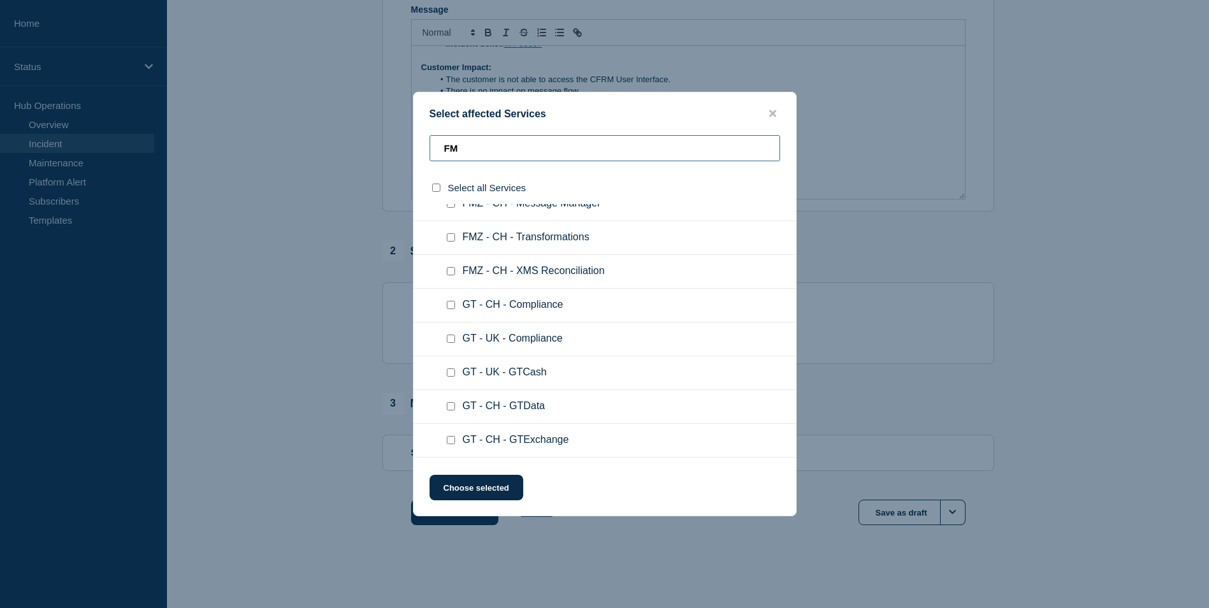
scroll to position [191, 0]
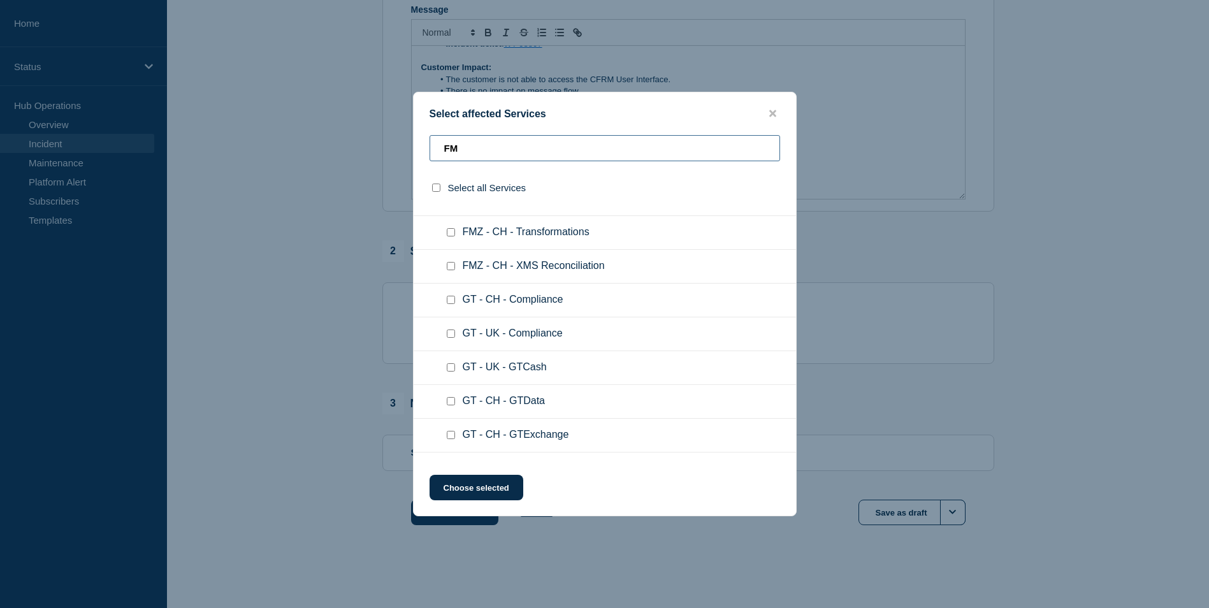
type input "FM"
click at [449, 435] on input "GT - CH - GTExchange checkbox" at bounding box center [451, 435] width 8 height 8
checkbox input "true"
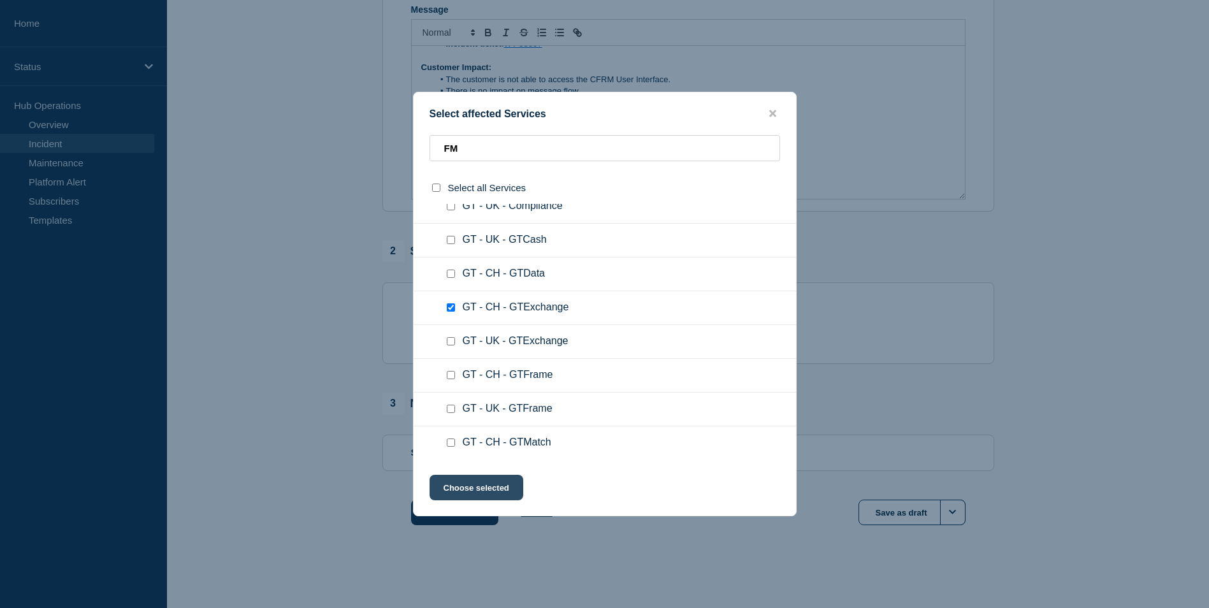
click at [470, 489] on button "Choose selected" at bounding box center [476, 487] width 94 height 25
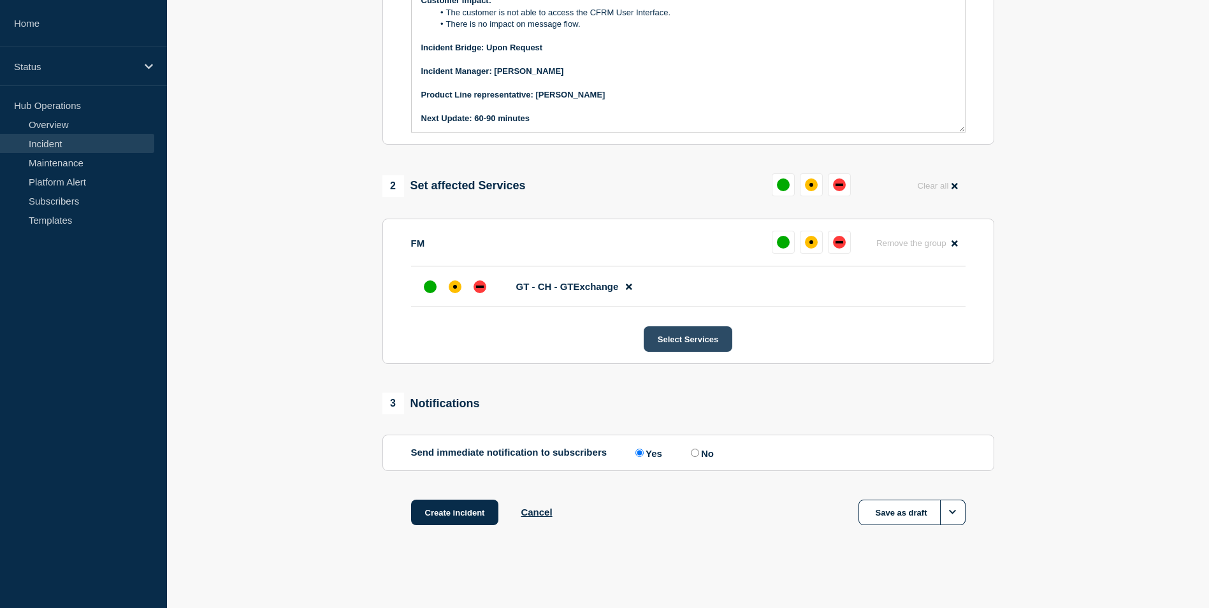
scroll to position [352, 0]
click at [443, 505] on button "Create incident" at bounding box center [455, 512] width 88 height 25
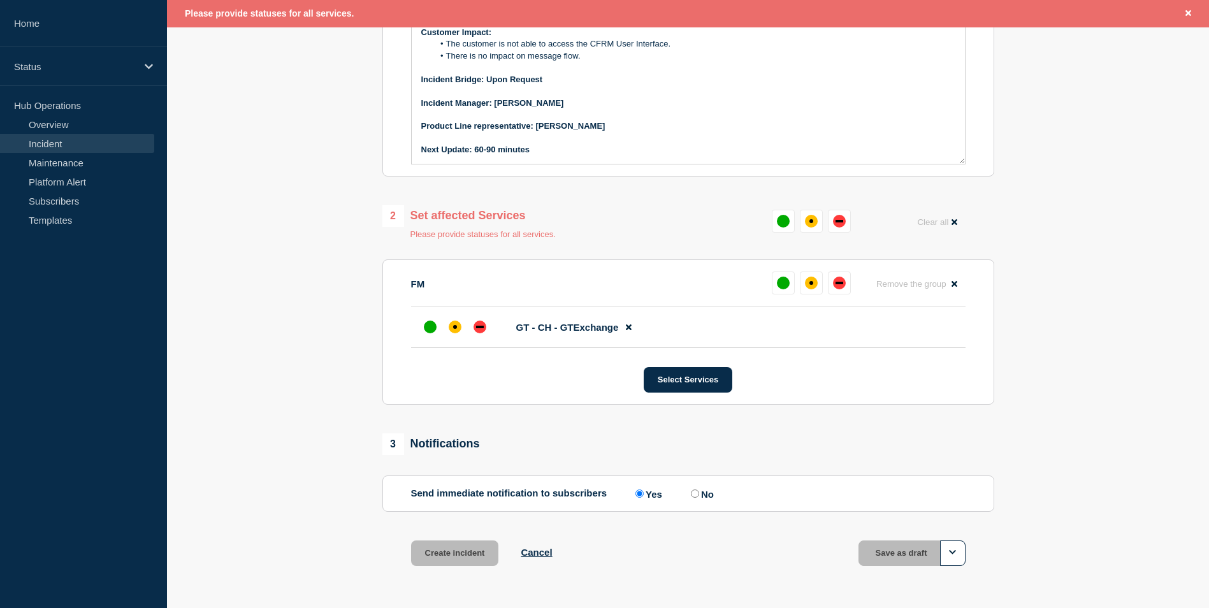
scroll to position [315, 0]
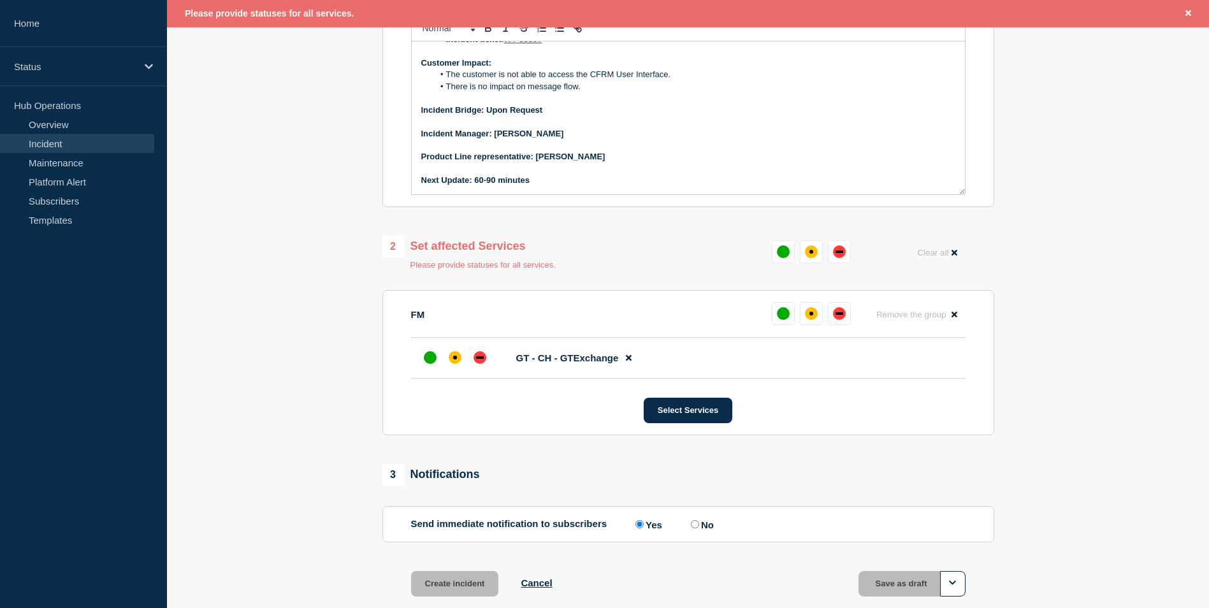
click at [272, 272] on section "1 Provide details Title (required) [Incident] General use template - Investigat…" at bounding box center [688, 225] width 1042 height 805
click at [836, 256] on div "down" at bounding box center [839, 251] width 13 height 13
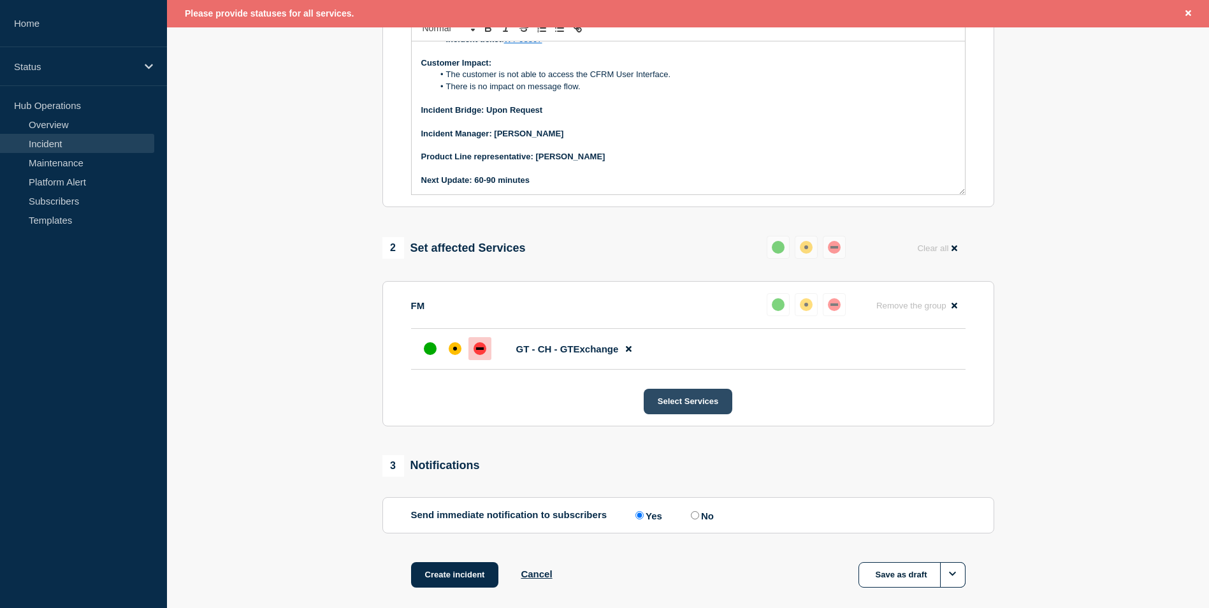
click at [698, 403] on button "Select Services" at bounding box center [688, 401] width 89 height 25
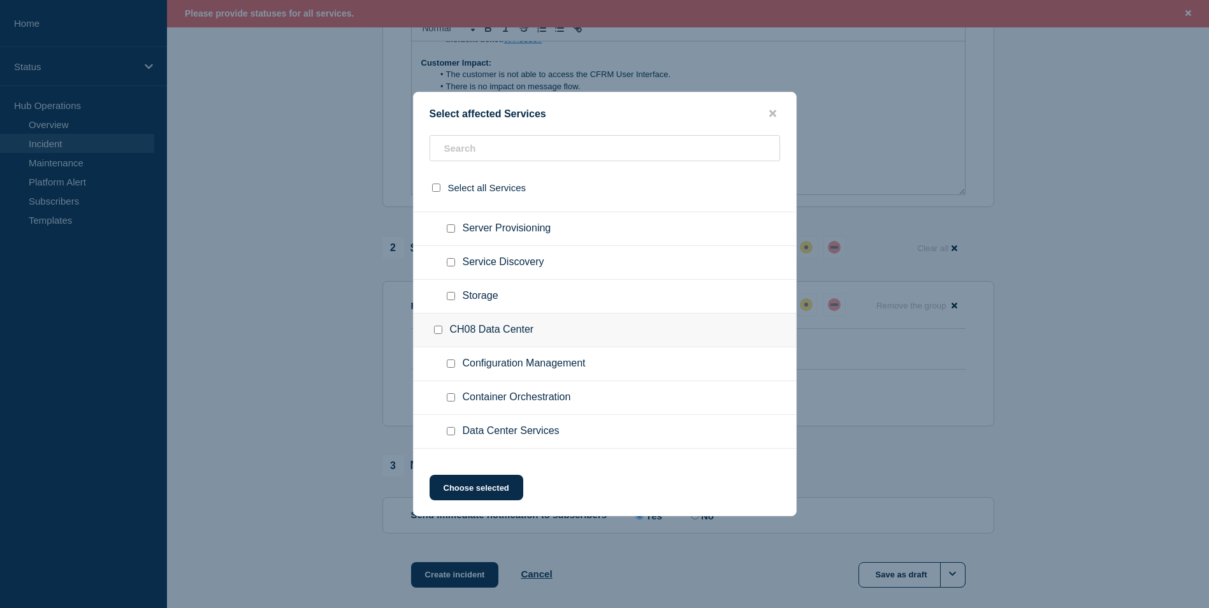
scroll to position [2039, 0]
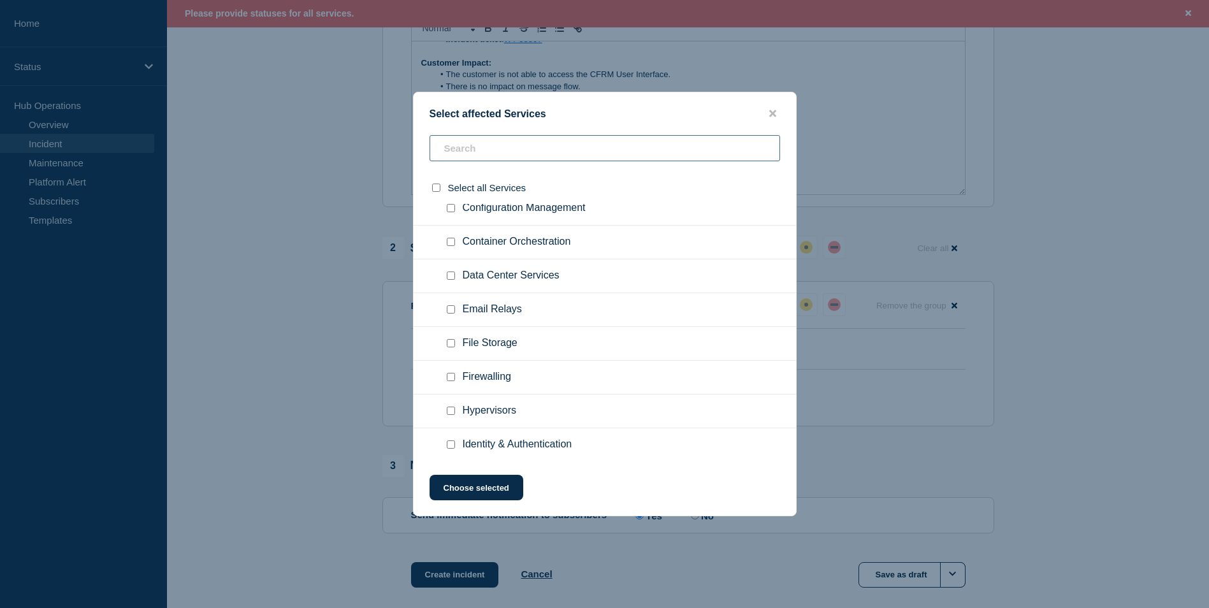
click at [592, 161] on input "text" at bounding box center [604, 148] width 350 height 26
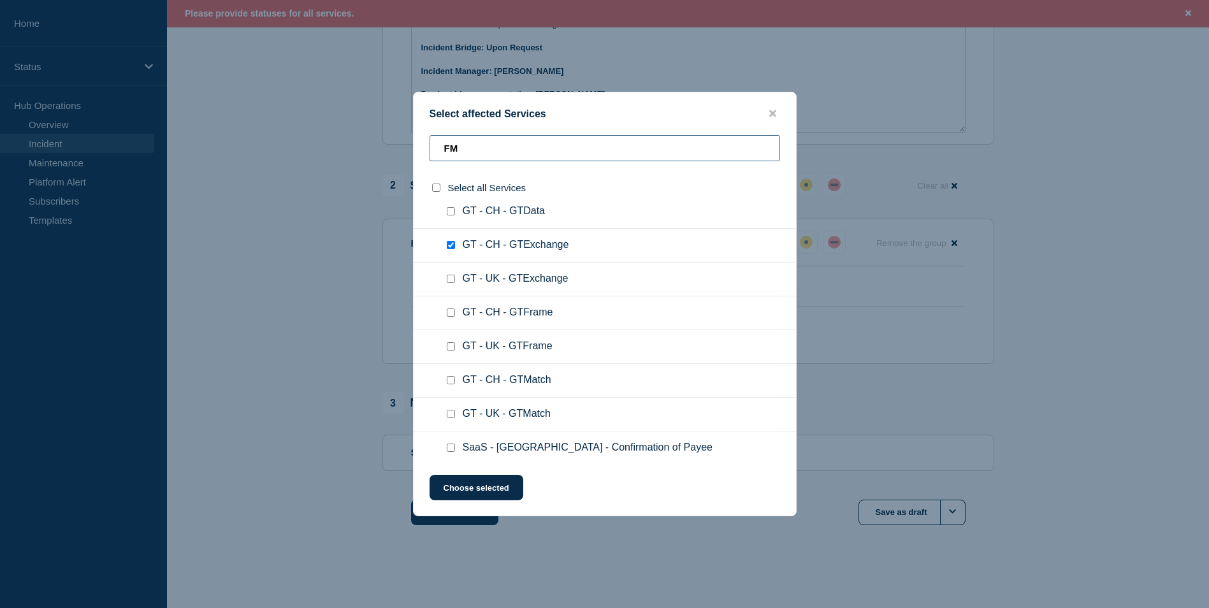
scroll to position [362, 0]
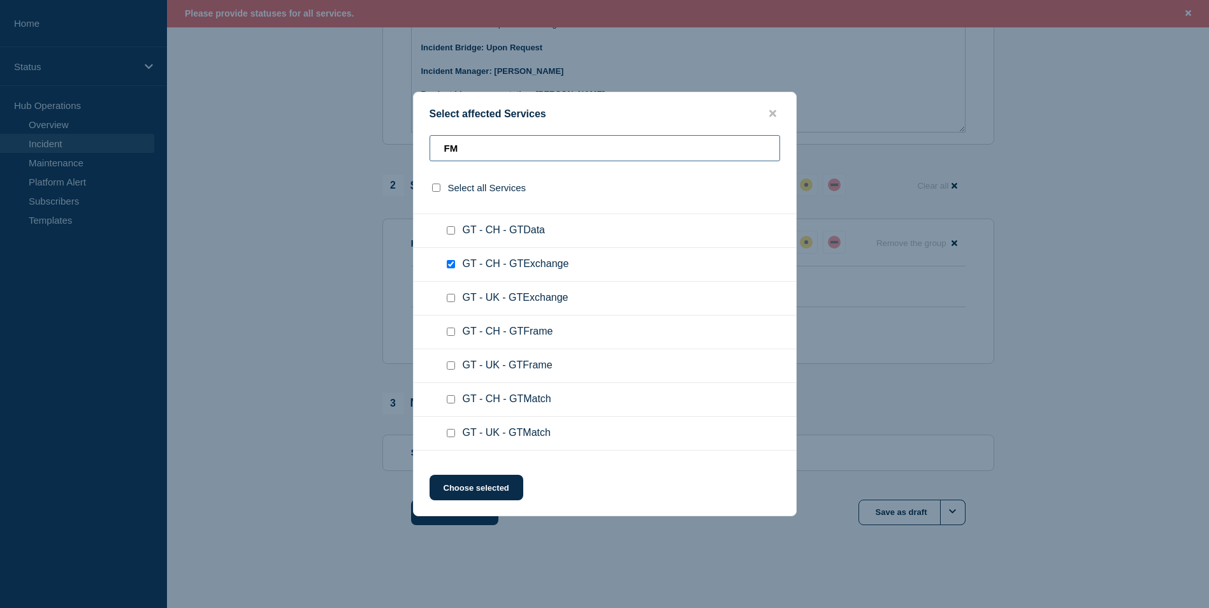
type input "FM"
click at [451, 264] on input "GT - CH - GTExchange checkbox" at bounding box center [451, 264] width 8 height 8
checkbox input "true"
click at [487, 492] on button "Choose selected" at bounding box center [476, 487] width 94 height 25
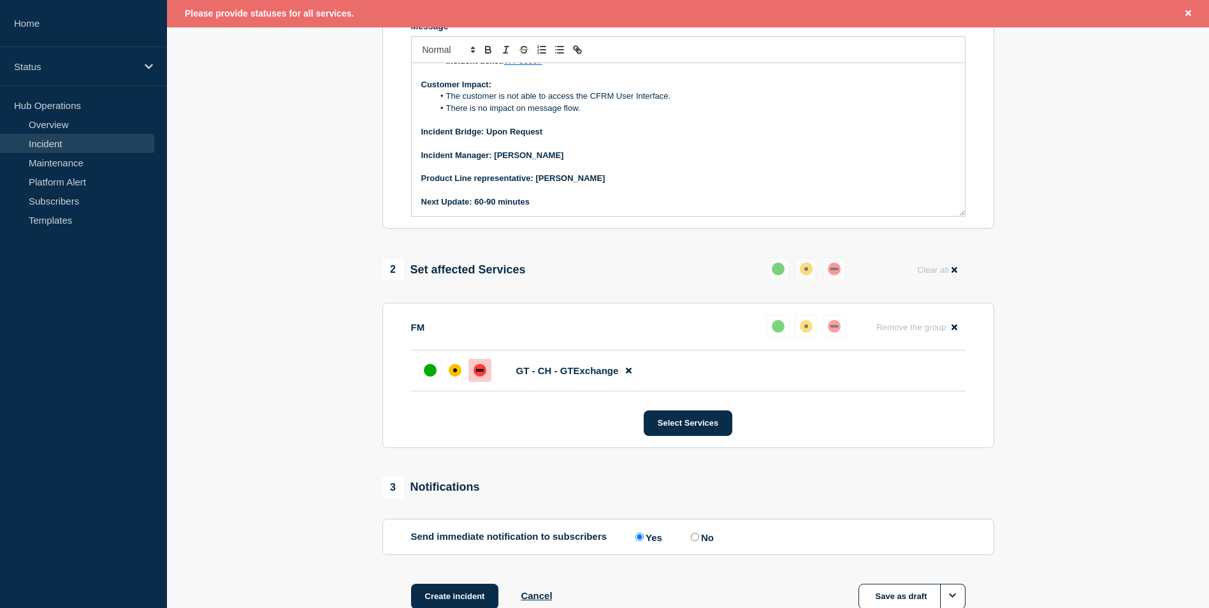
scroll to position [315, 0]
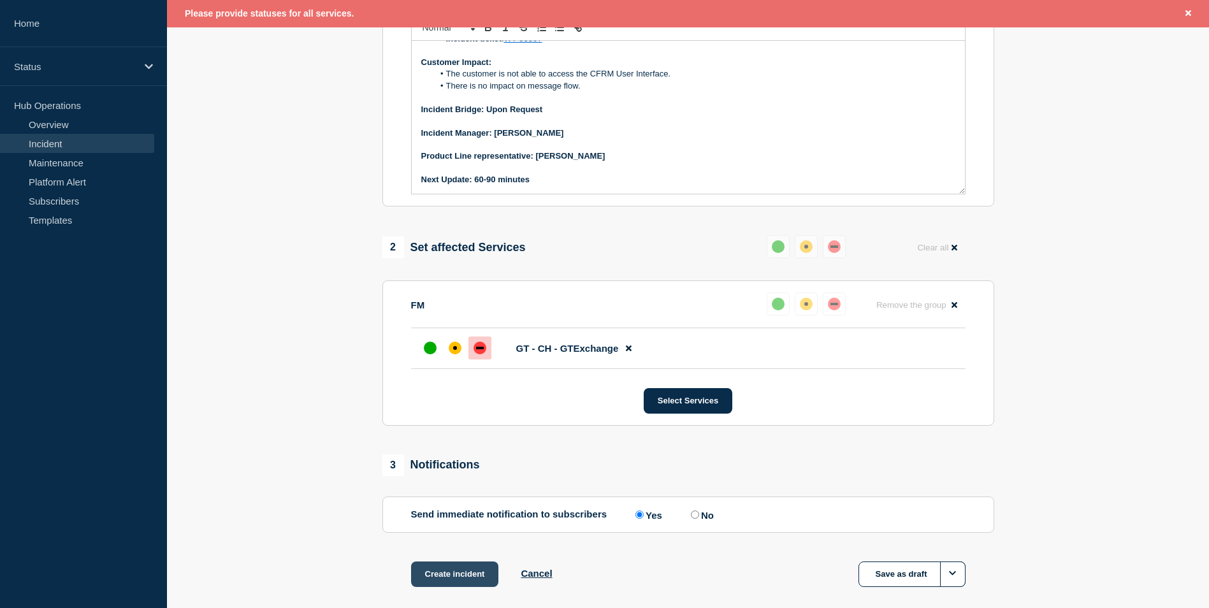
click at [449, 575] on button "Create incident" at bounding box center [455, 573] width 88 height 25
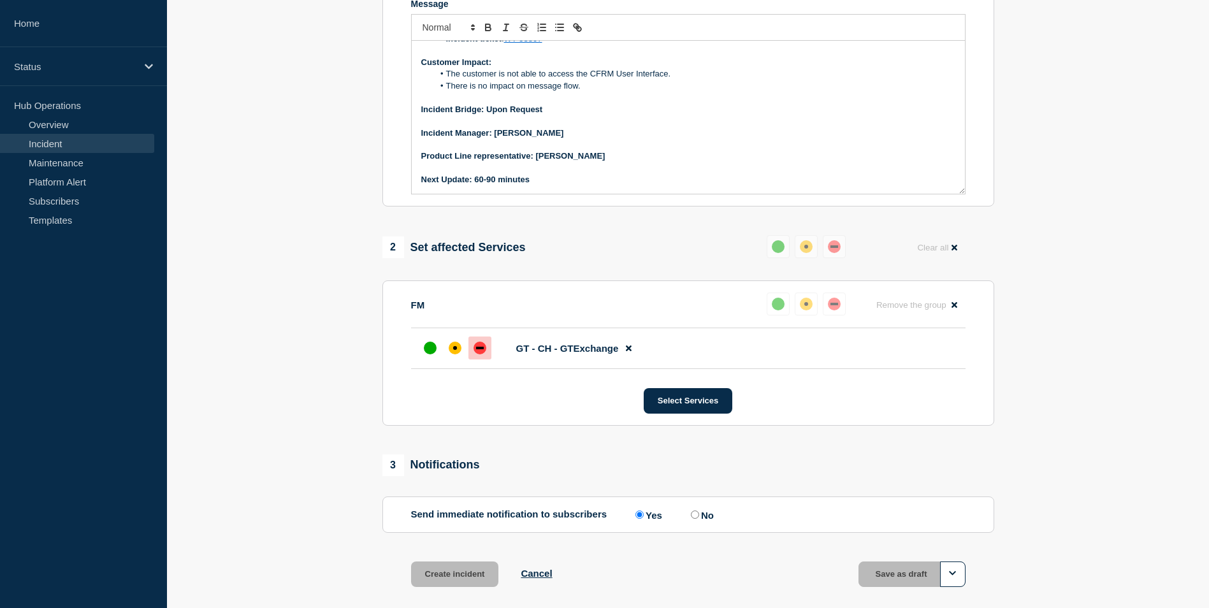
scroll to position [289, 0]
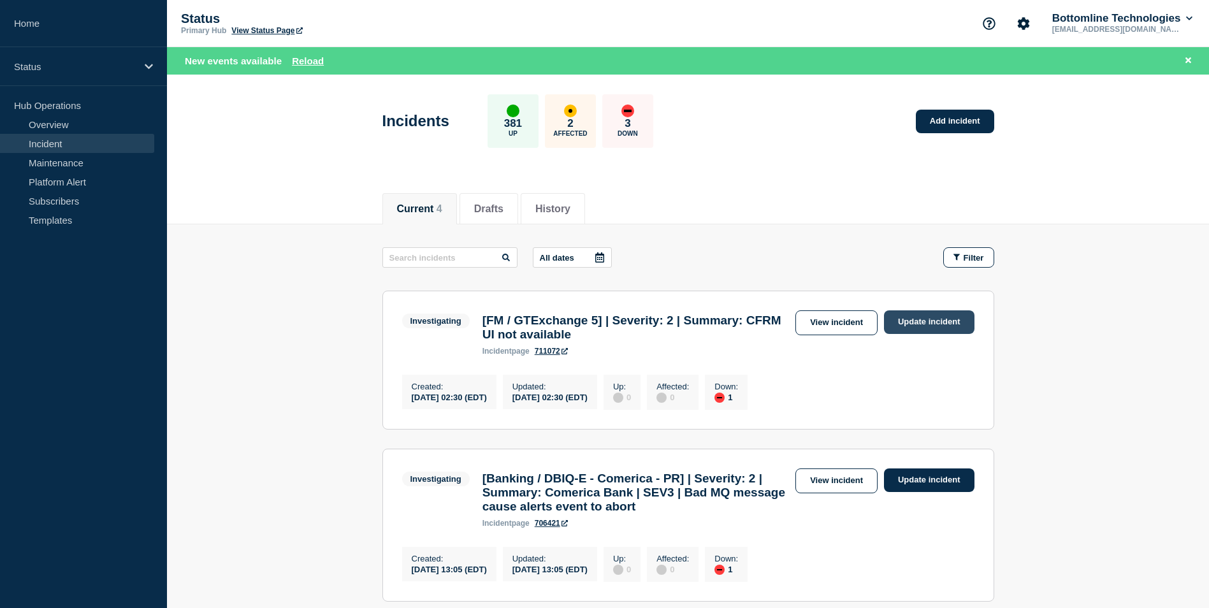
click at [921, 320] on link "Update incident" at bounding box center [929, 322] width 90 height 24
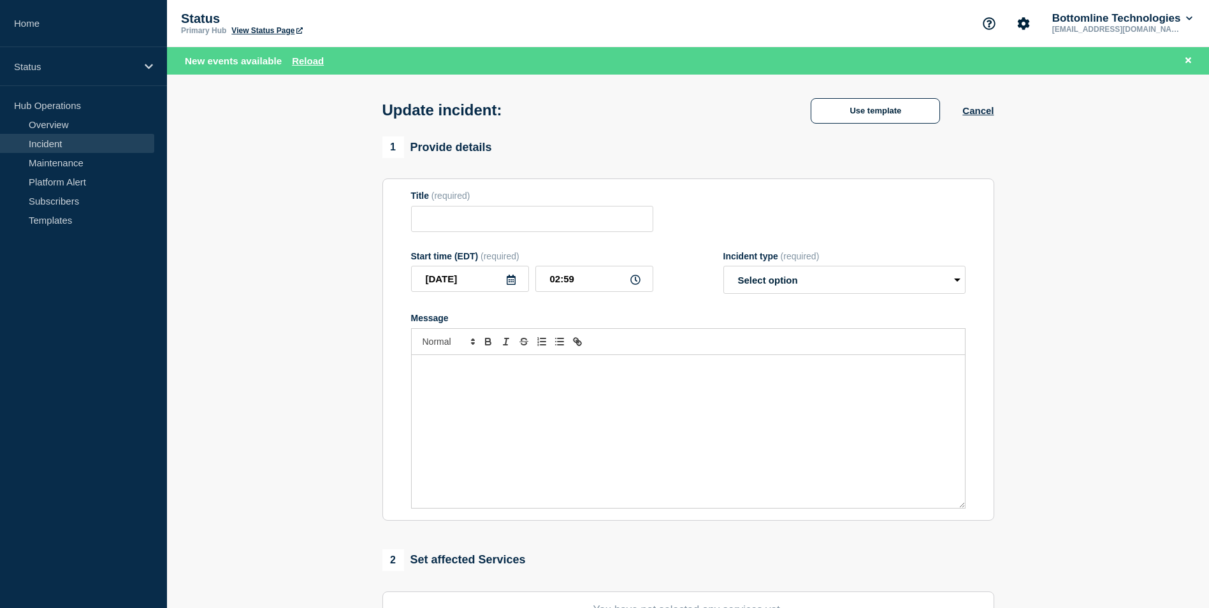
type input "[FM / GTExchange 5] | Severity: 2 | Summary: CFRM UI not available"
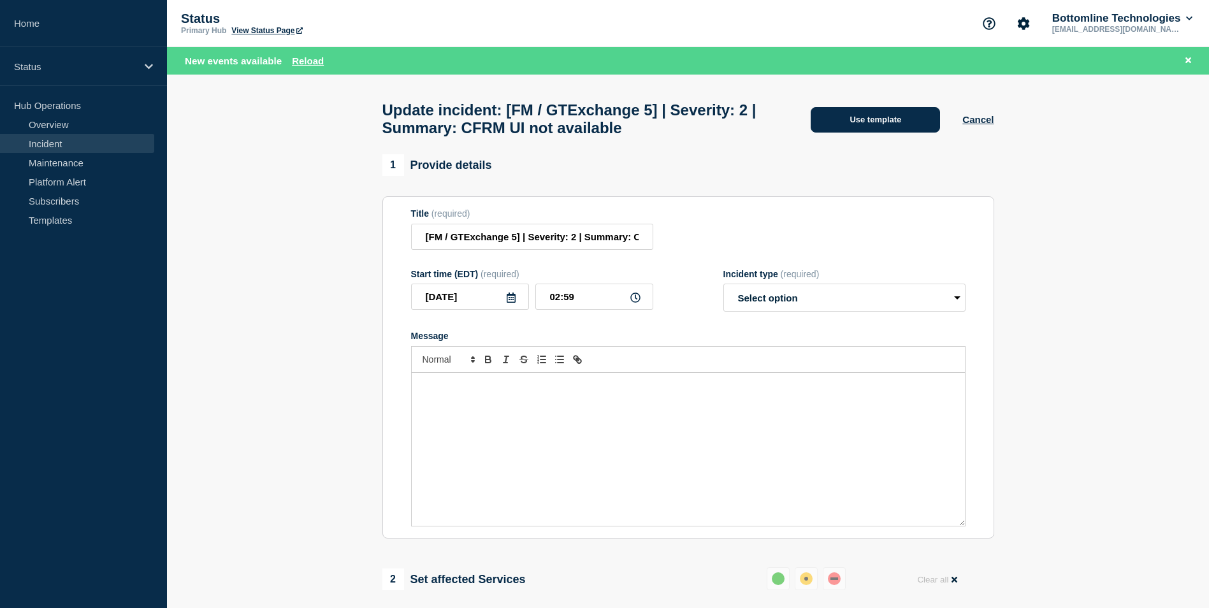
click at [881, 116] on button "Use template" at bounding box center [874, 119] width 129 height 25
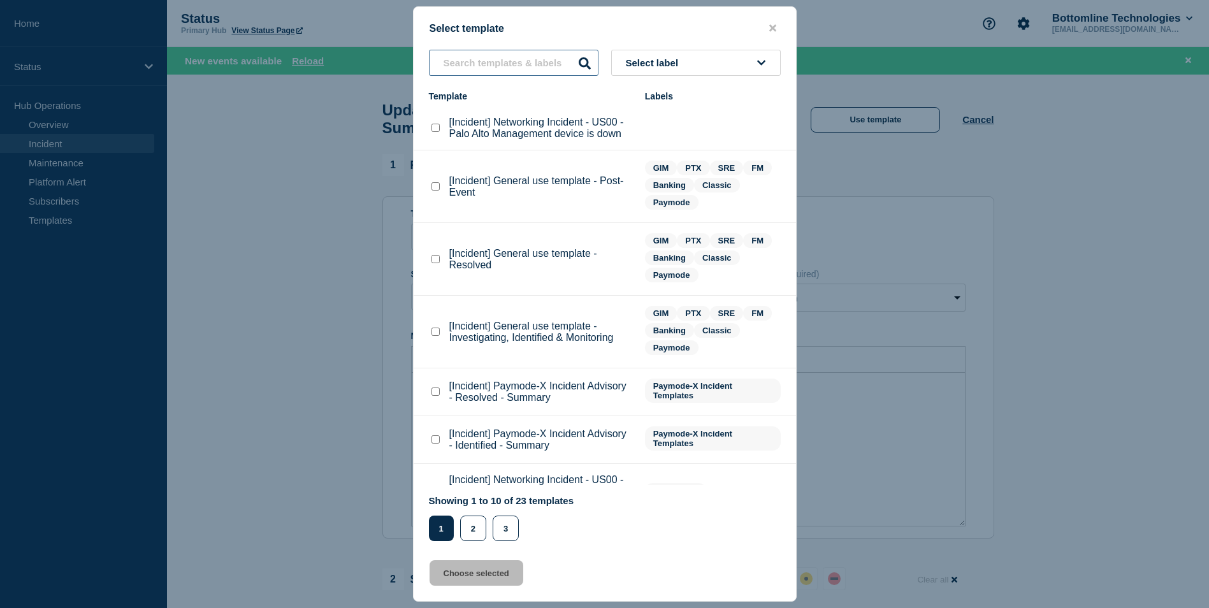
click at [489, 69] on input "text" at bounding box center [513, 63] width 169 height 26
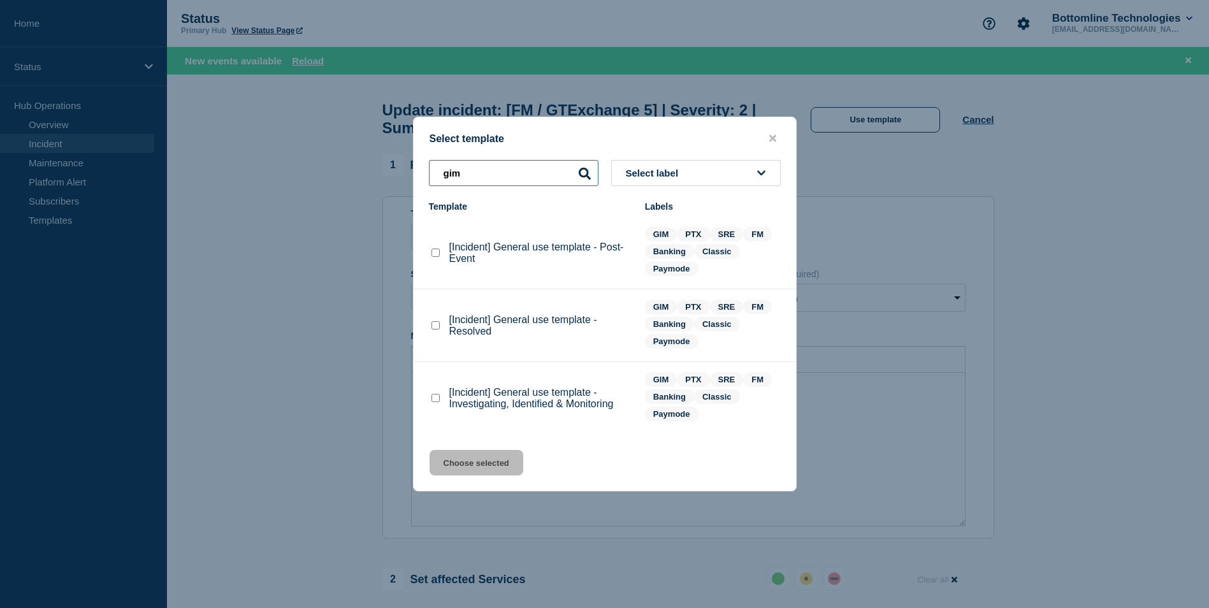
type input "gim"
click at [508, 395] on p "[Incident] General use template - Investigating, Identified & Monitoring" at bounding box center [540, 398] width 183 height 23
click at [433, 398] on checkbox"] "[Incident] General use template - Investigating, Identified & Monitoring checkb…" at bounding box center [435, 398] width 8 height 8
checkbox checkbox"] "true"
click at [478, 464] on button "Choose selected" at bounding box center [476, 462] width 94 height 25
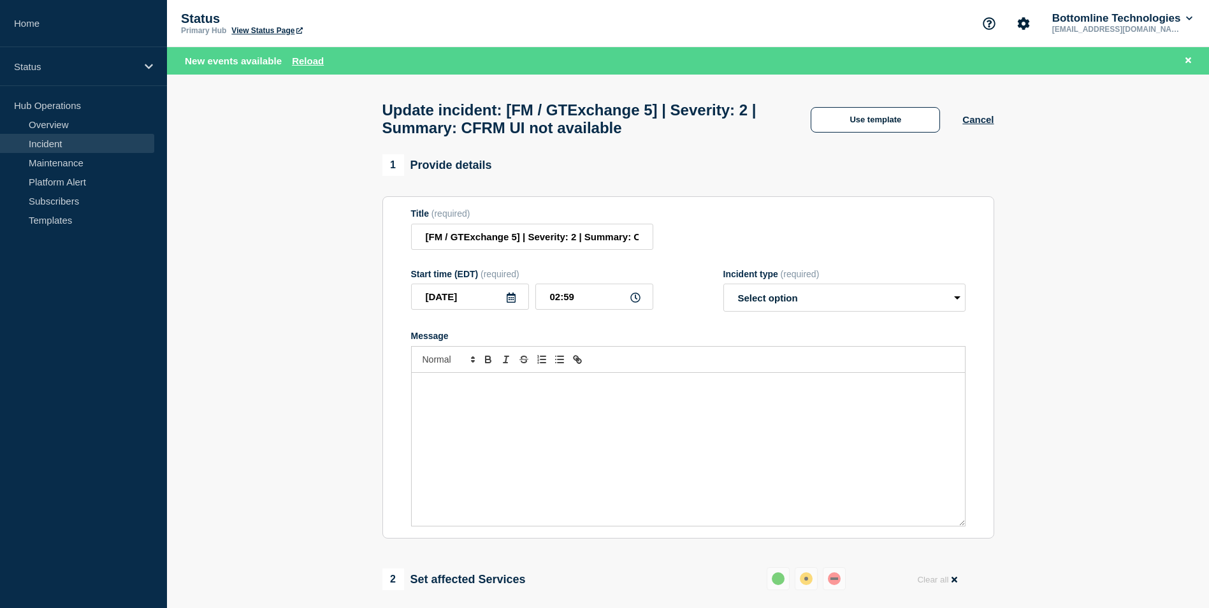
select select "investigating"
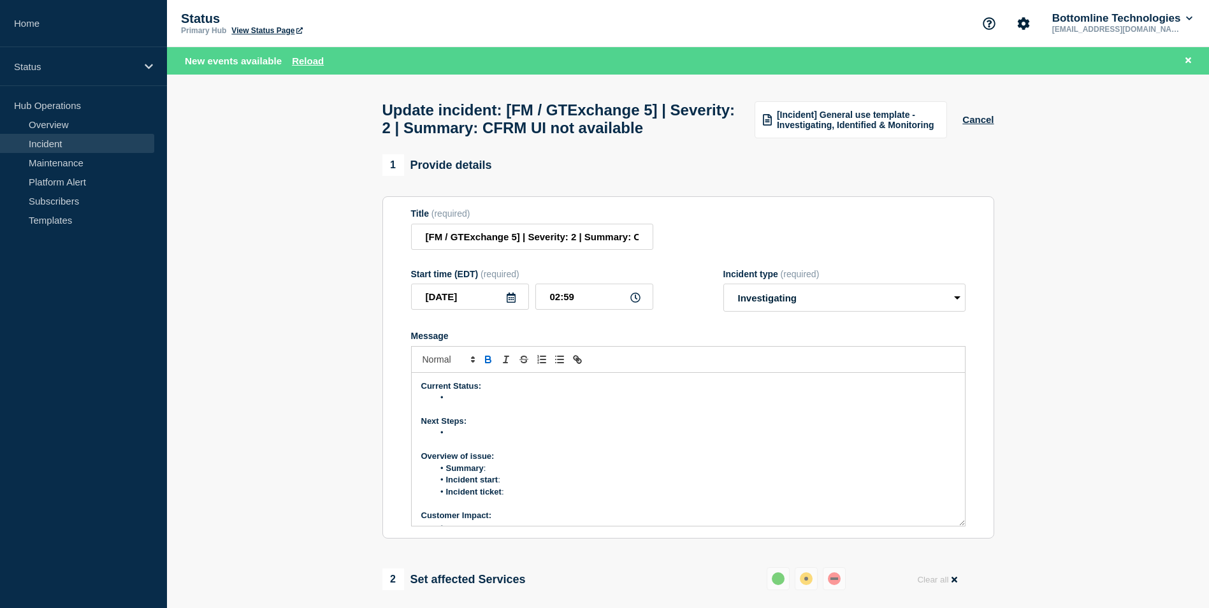
click at [458, 403] on li "Message" at bounding box center [694, 397] width 522 height 11
click at [457, 403] on li "Message" at bounding box center [694, 397] width 522 height 11
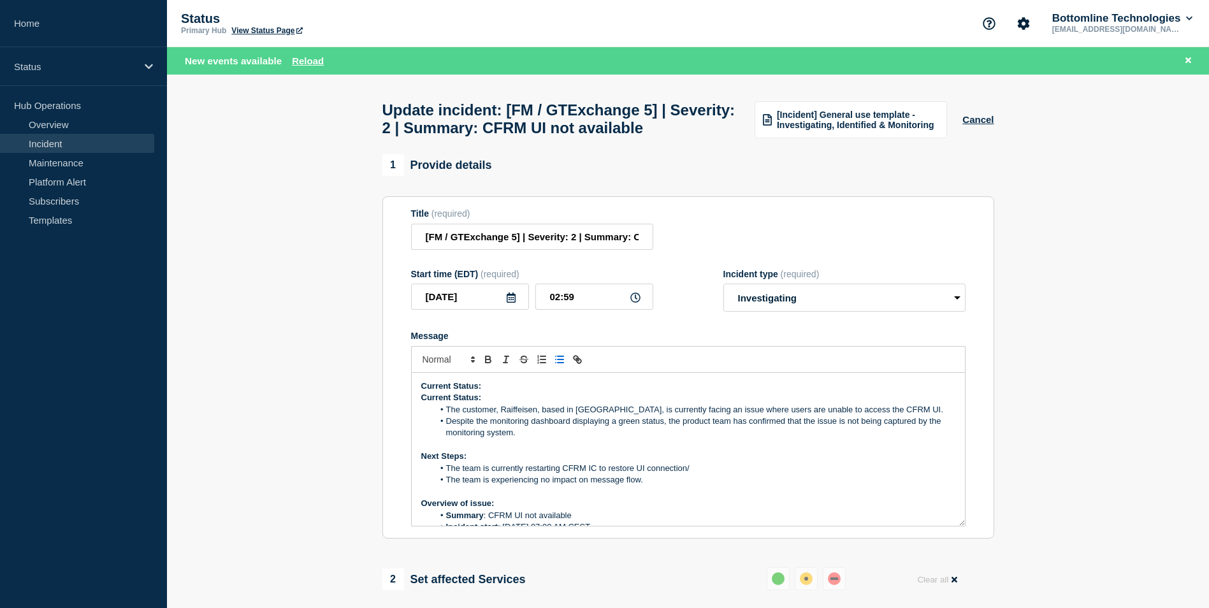
click at [487, 392] on p "Current Status:" at bounding box center [688, 385] width 534 height 11
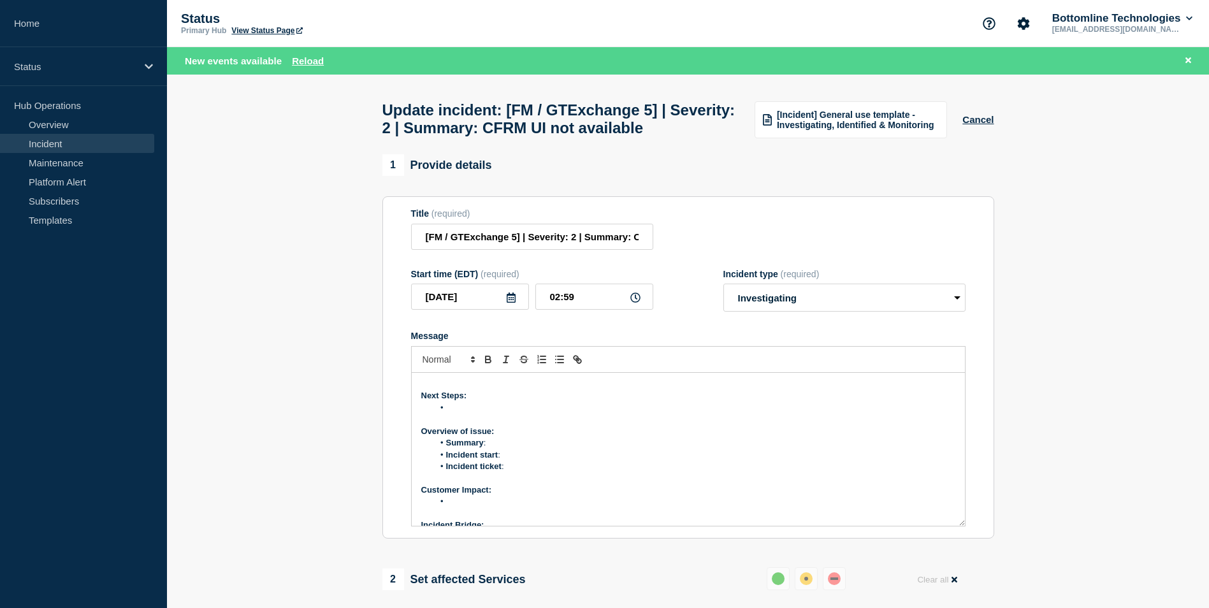
scroll to position [191, 0]
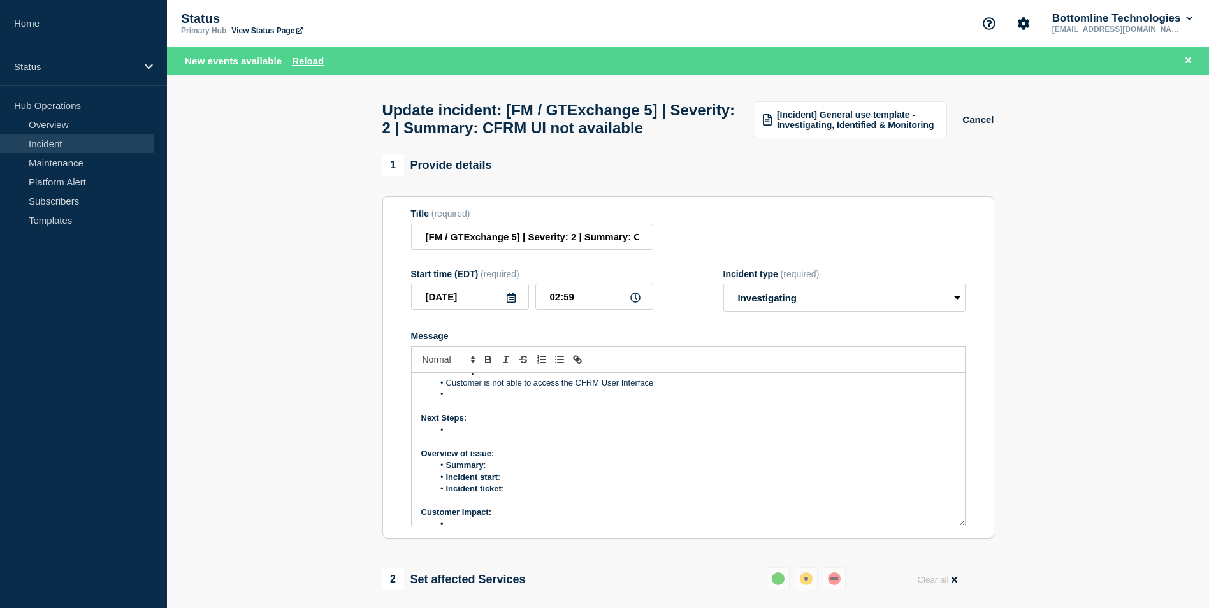
click at [459, 436] on li "Message" at bounding box center [694, 429] width 522 height 11
click at [466, 400] on li "Message" at bounding box center [694, 394] width 522 height 11
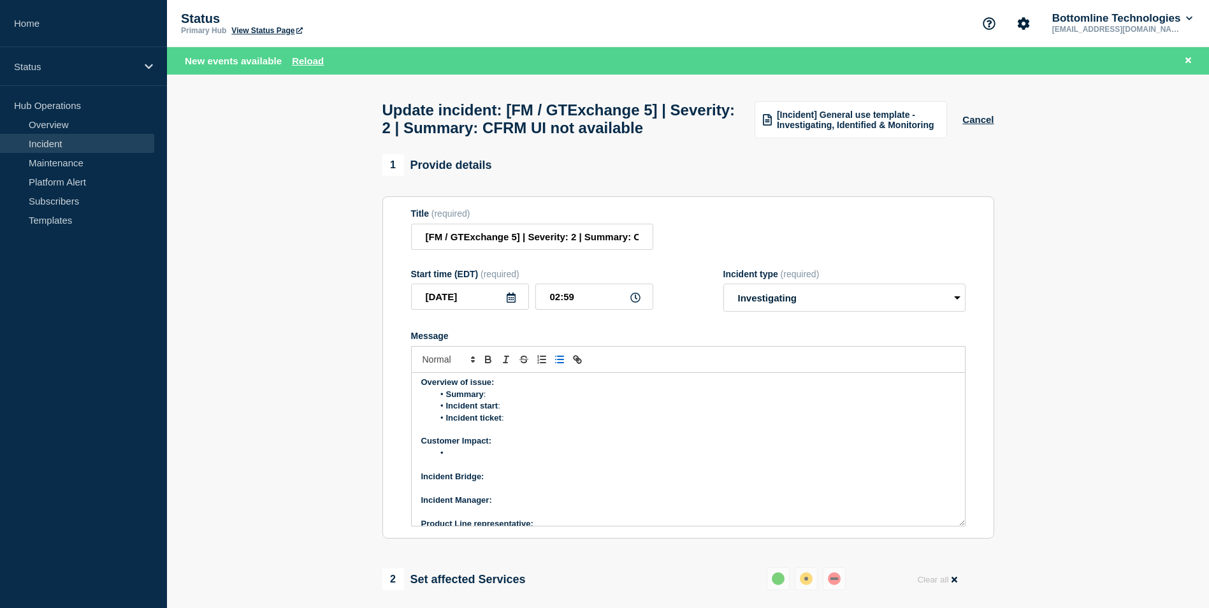
scroll to position [222, 0]
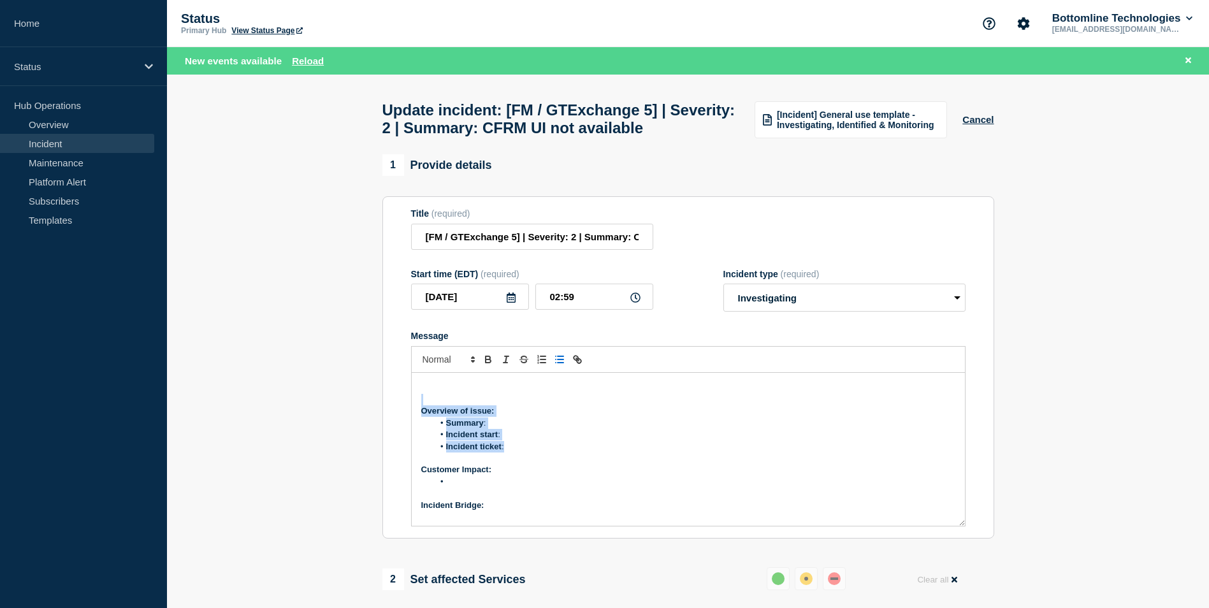
drag, startPoint x: 505, startPoint y: 476, endPoint x: 427, endPoint y: 421, distance: 95.6
click at [427, 421] on div "Current Status: The customer, Raiffeisen, based in [GEOGRAPHIC_DATA], is curren…" at bounding box center [688, 449] width 553 height 153
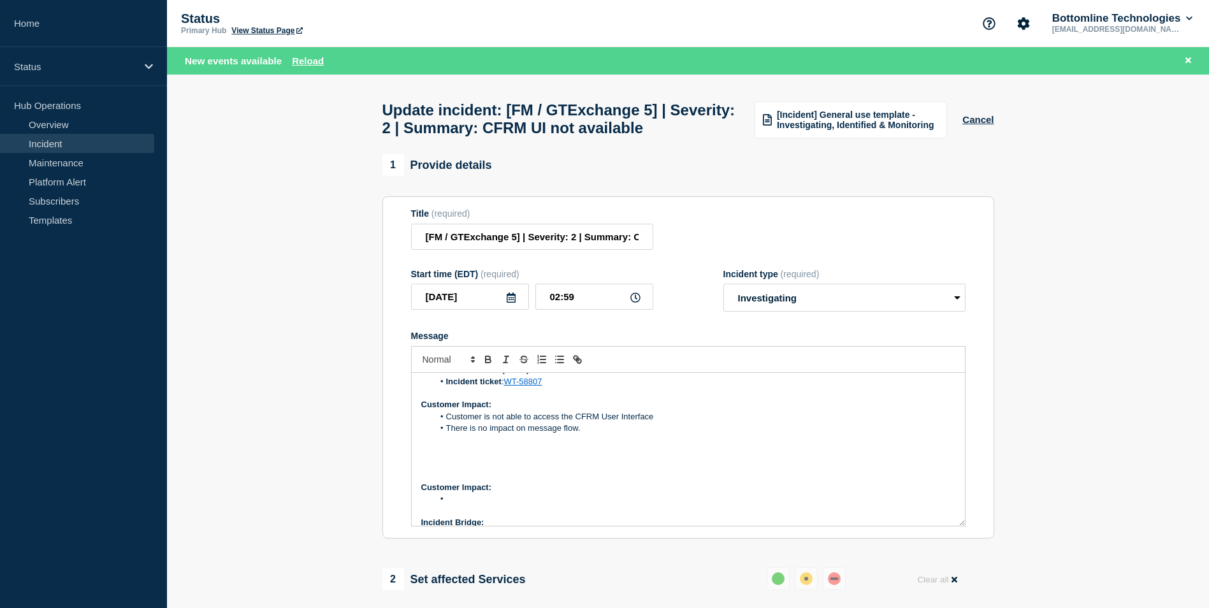
scroll to position [158, 0]
drag, startPoint x: 466, startPoint y: 521, endPoint x: 426, endPoint y: 512, distance: 41.3
click at [426, 512] on div "Current Status: The customer, Raiffeisen, based in [GEOGRAPHIC_DATA], is curren…" at bounding box center [688, 449] width 553 height 153
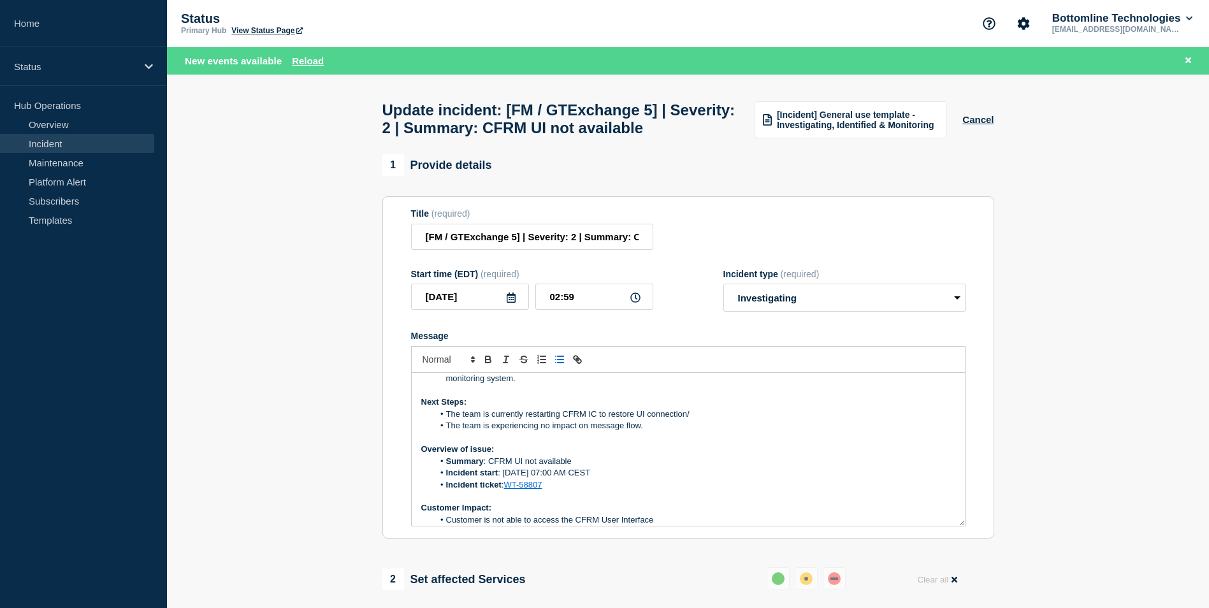
scroll to position [127, 0]
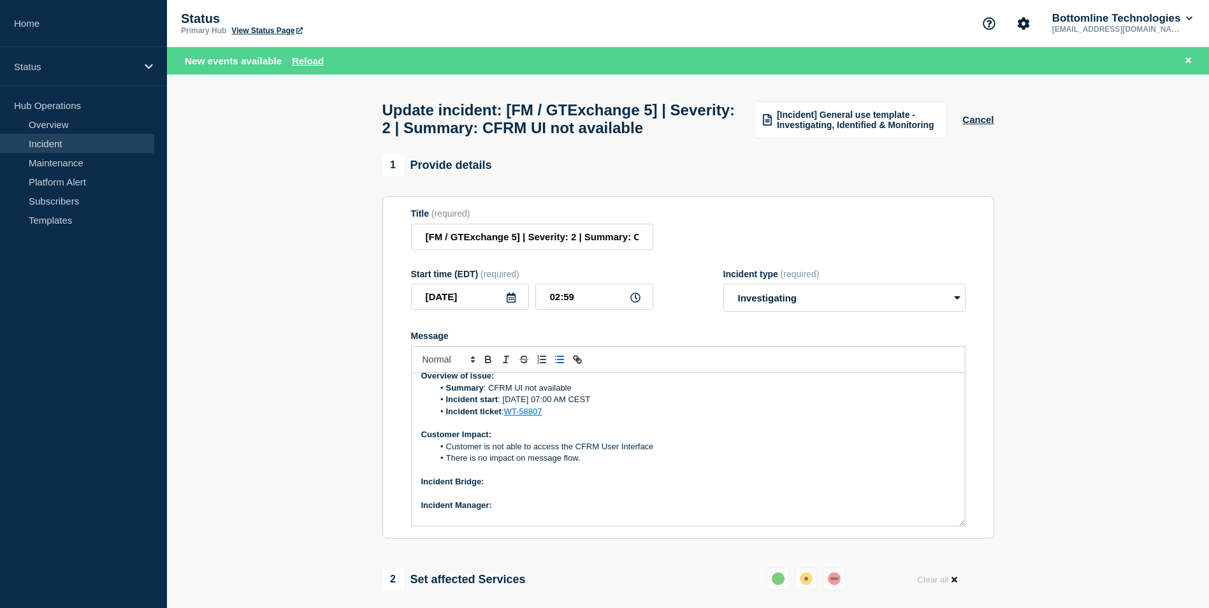
click at [520, 487] on p "Incident Bridge:" at bounding box center [688, 481] width 534 height 11
click at [517, 511] on p "Incident Manager:" at bounding box center [688, 505] width 534 height 11
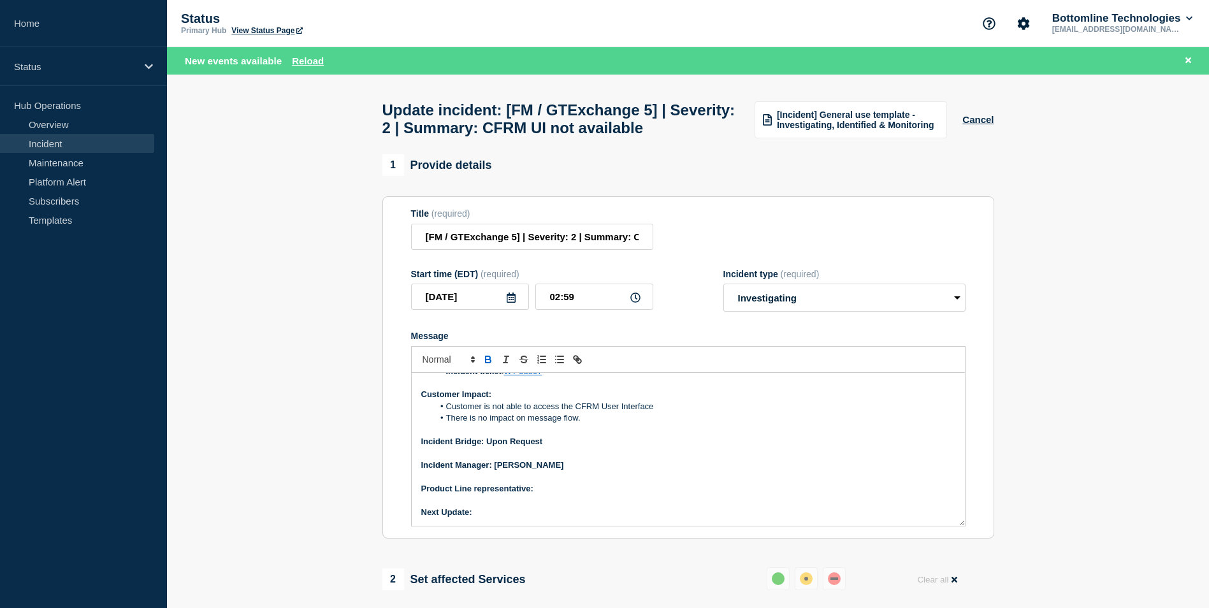
click at [545, 507] on p "Message" at bounding box center [688, 500] width 534 height 11
click at [543, 494] on p "Product Line representative:" at bounding box center [688, 488] width 534 height 11
click at [488, 518] on p "Next Update:" at bounding box center [688, 512] width 534 height 11
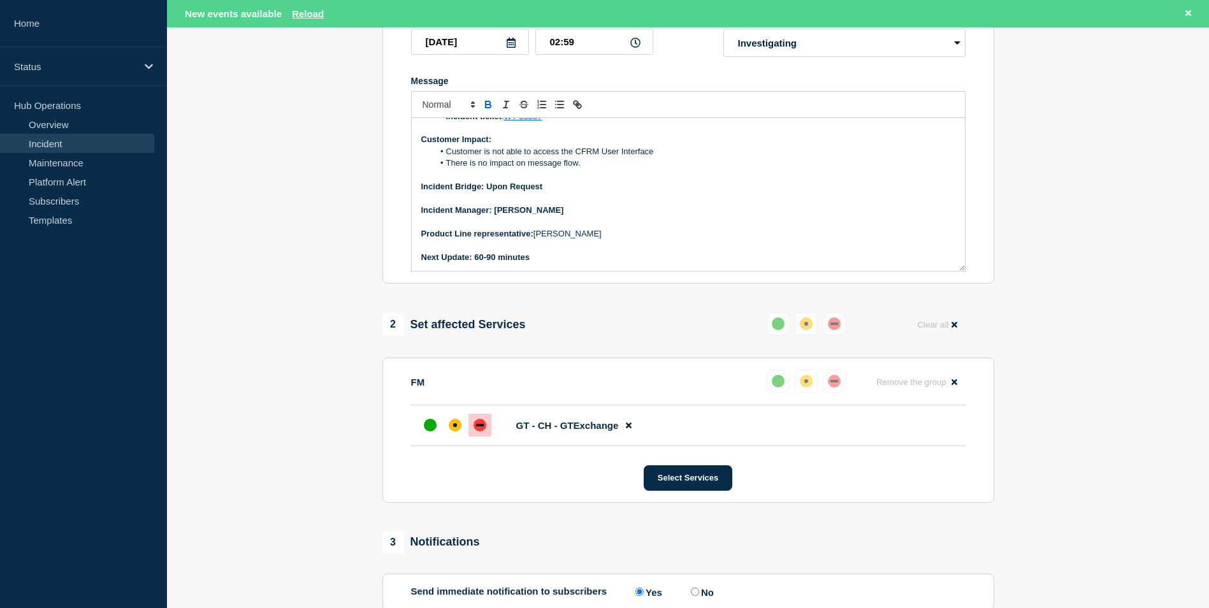
scroll to position [40, 0]
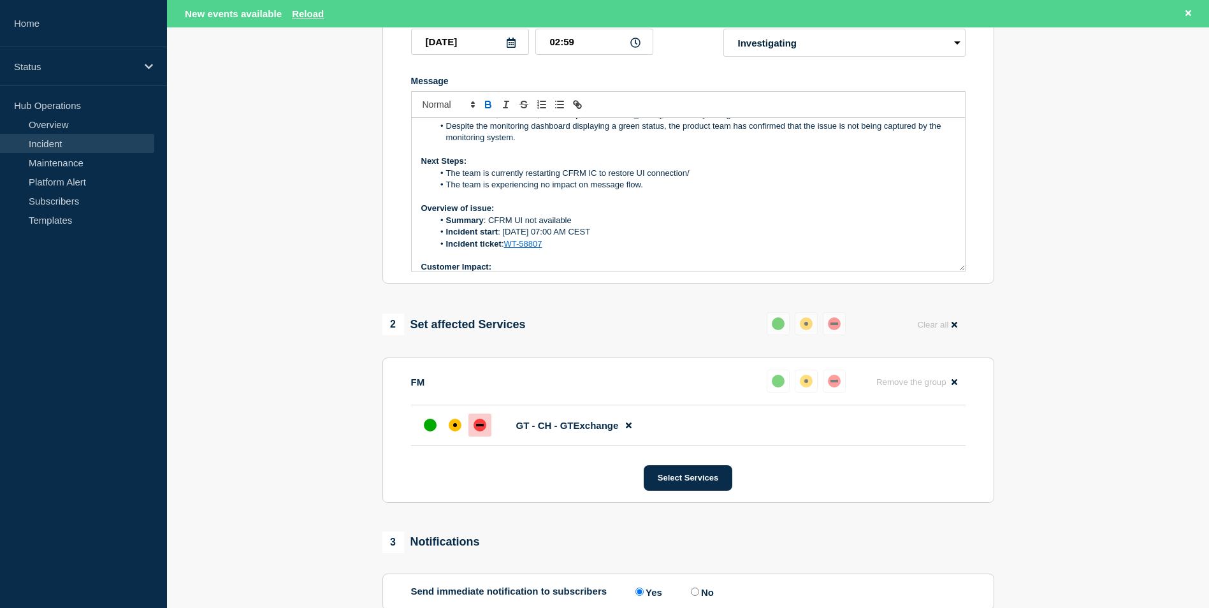
click at [697, 179] on li "The team is currently restarting CFRM IC to restore UI connection/" at bounding box center [694, 173] width 522 height 11
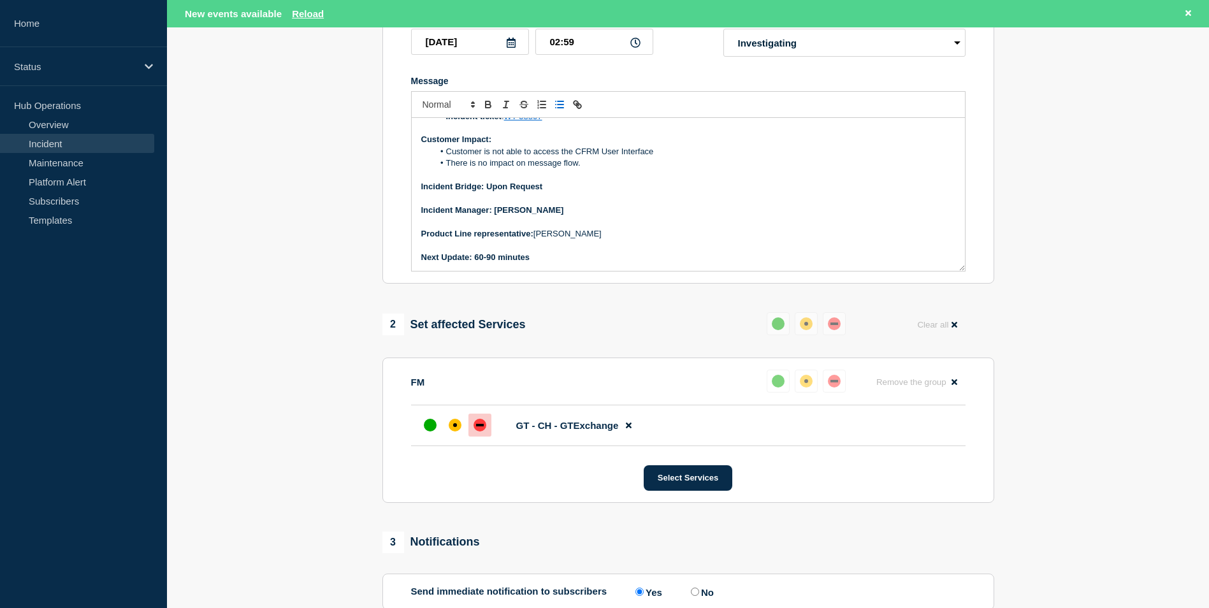
scroll to position [382, 0]
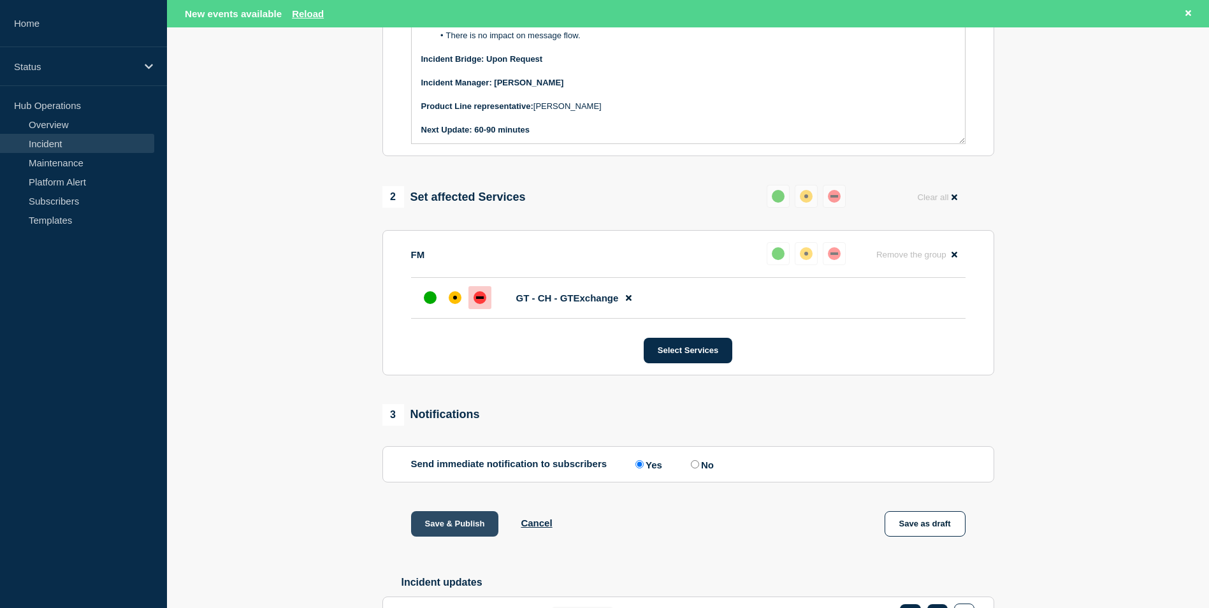
click at [448, 536] on button "Save & Publish" at bounding box center [455, 523] width 88 height 25
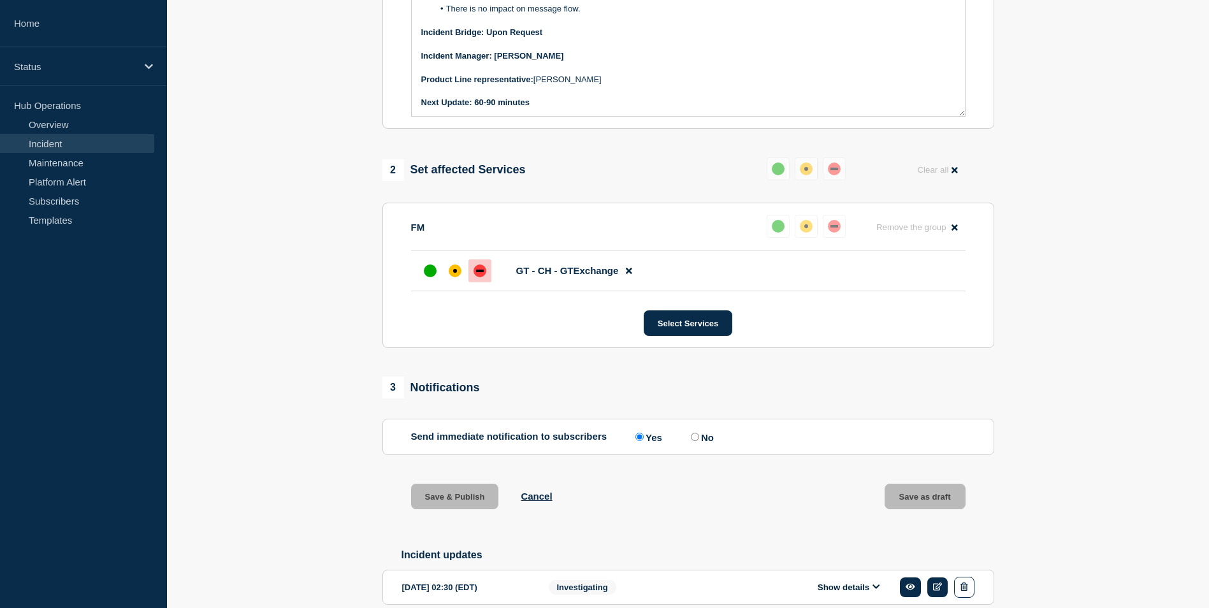
scroll to position [355, 0]
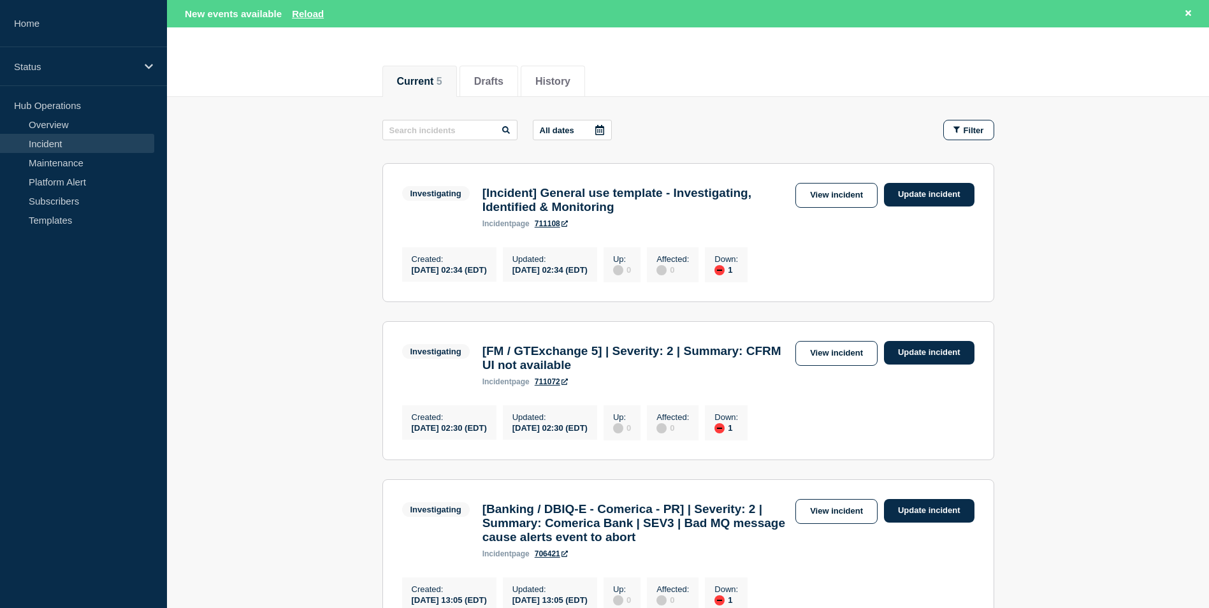
scroll to position [64, 0]
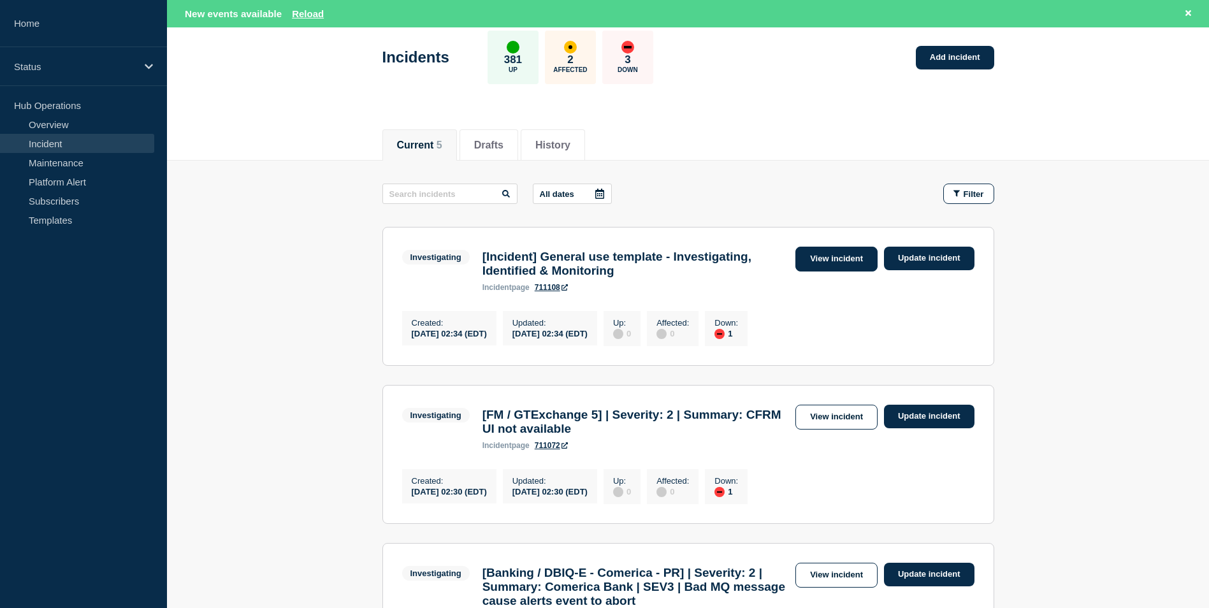
click at [844, 255] on link "View incident" at bounding box center [836, 259] width 82 height 25
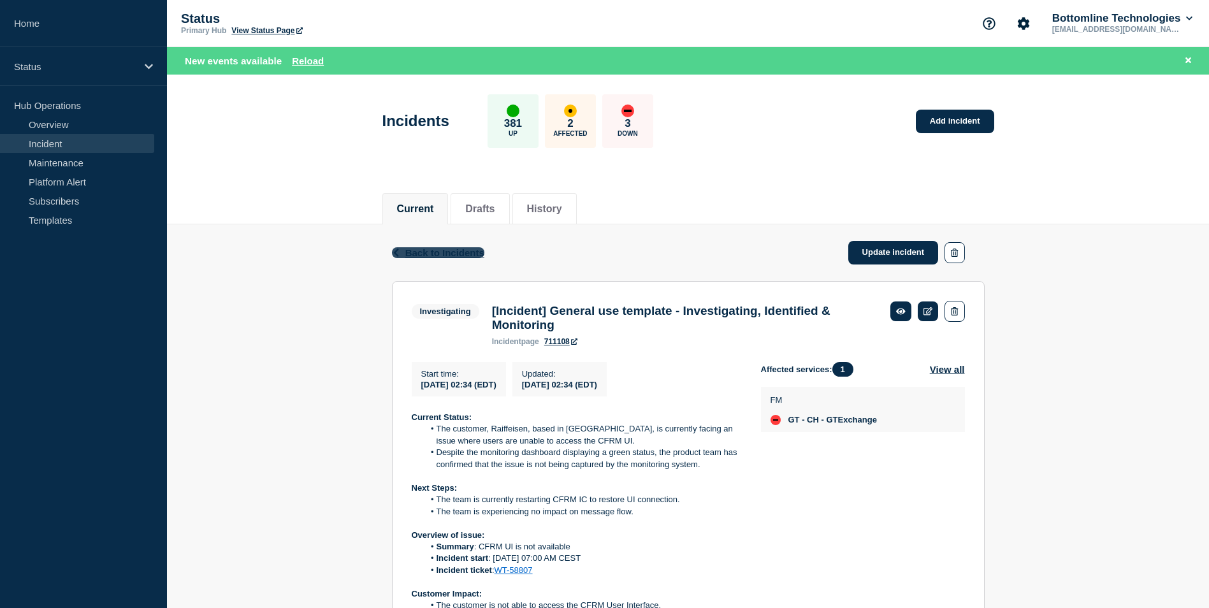
click at [428, 252] on span "Back to Incidents" at bounding box center [444, 252] width 79 height 11
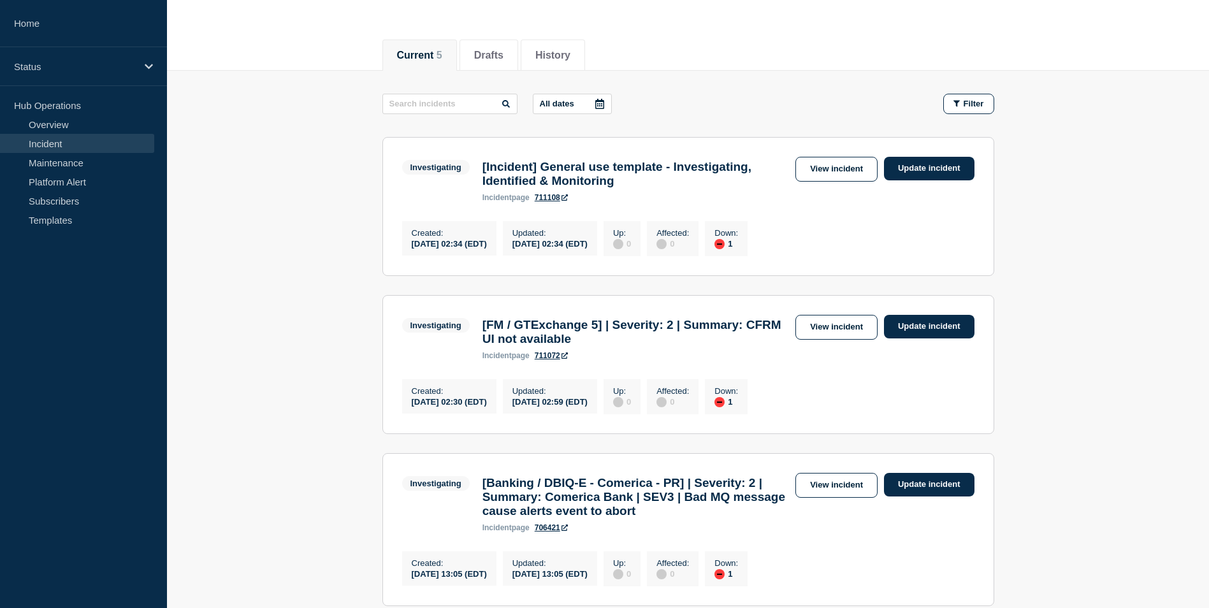
scroll to position [127, 0]
click at [837, 337] on link "View incident" at bounding box center [836, 326] width 82 height 25
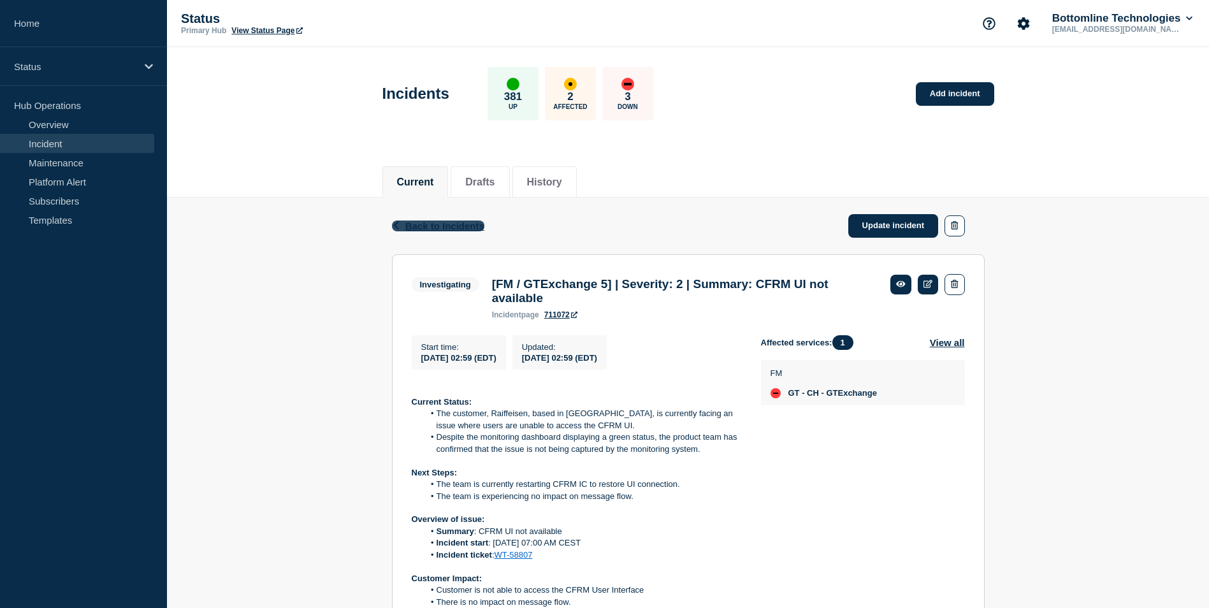
click at [424, 222] on span "Back to Incidents" at bounding box center [444, 225] width 79 height 11
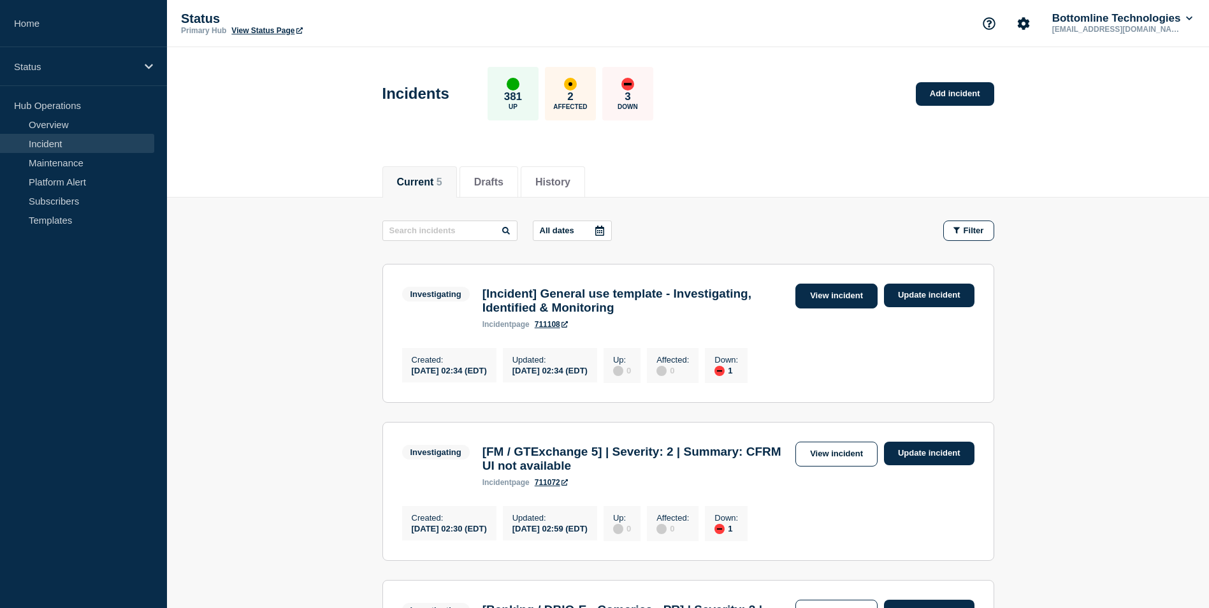
click at [830, 305] on link "View incident" at bounding box center [836, 296] width 82 height 25
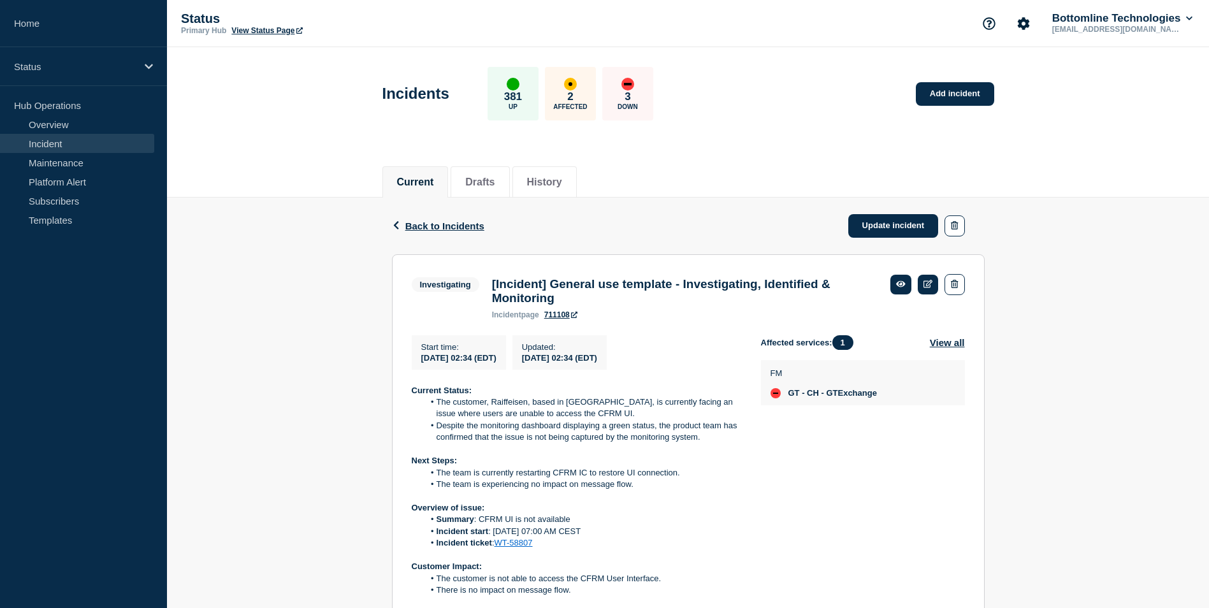
click at [71, 145] on link "Incident" at bounding box center [77, 143] width 154 height 19
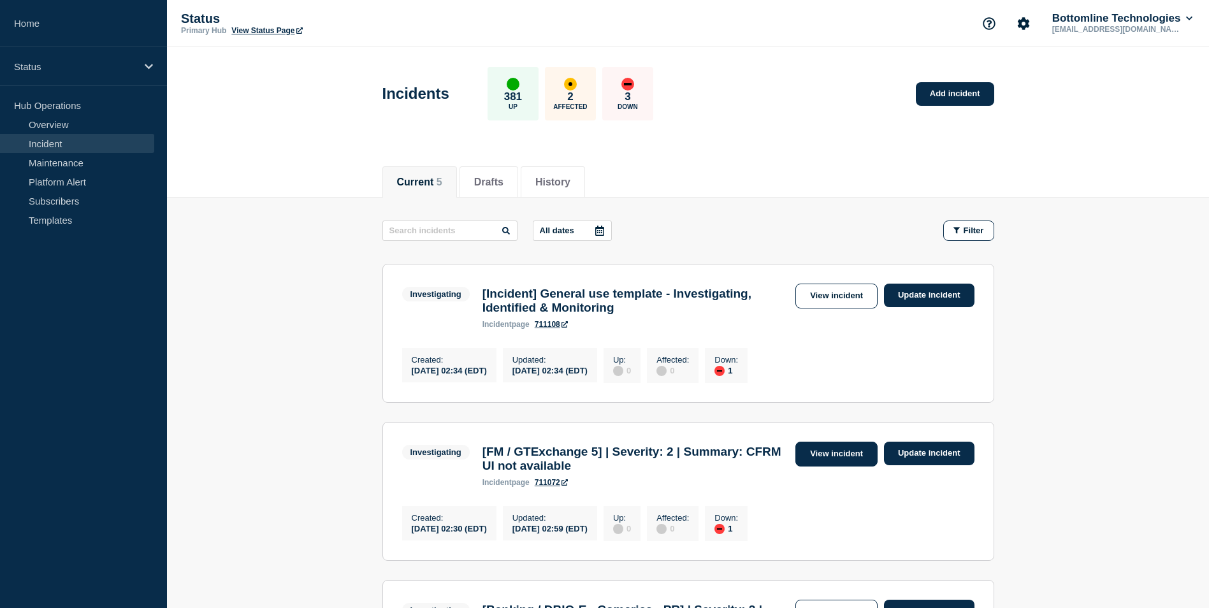
click at [813, 454] on link "View incident" at bounding box center [836, 454] width 82 height 25
